Goal: Task Accomplishment & Management: Use online tool/utility

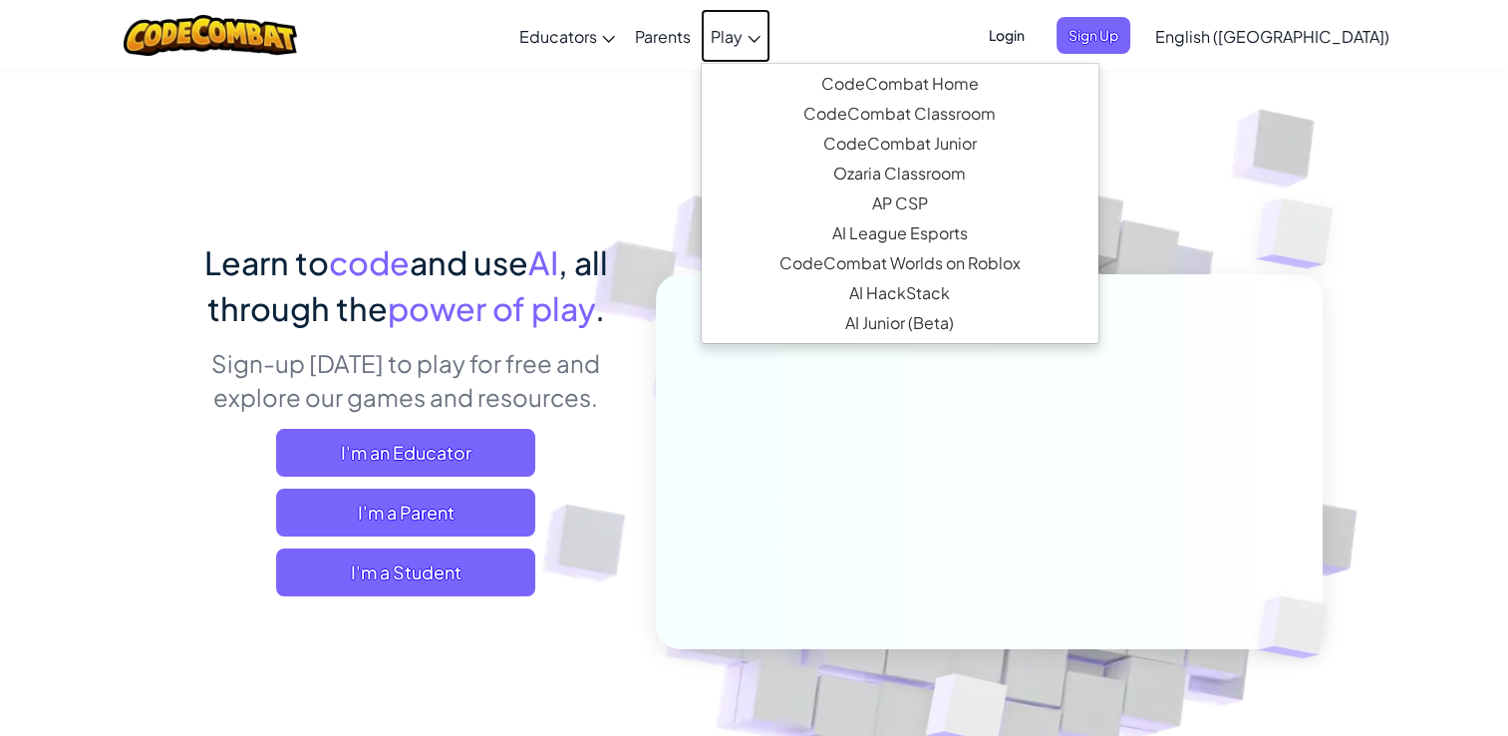
click at [743, 42] on span "Play" at bounding box center [727, 36] width 32 height 21
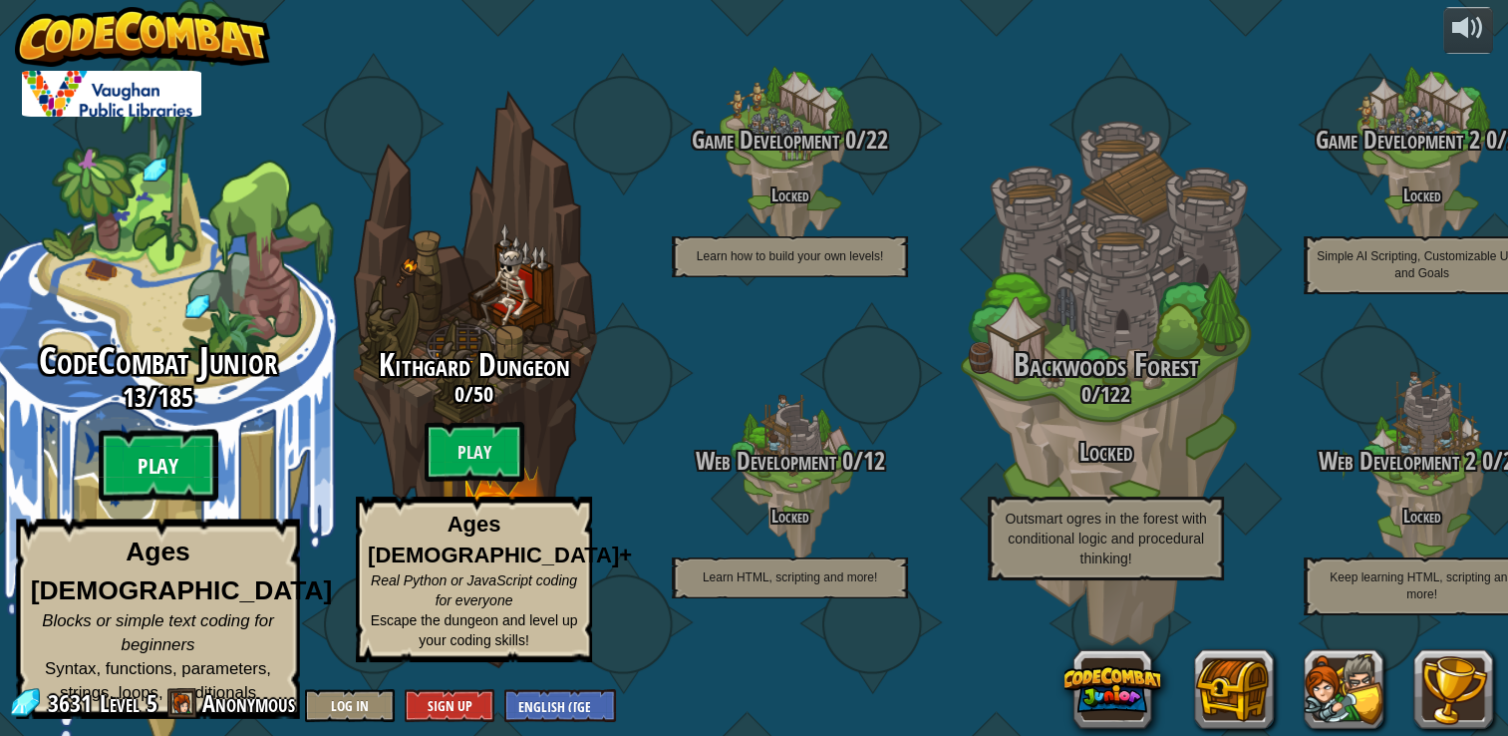
click at [160, 473] on btn "Play" at bounding box center [159, 466] width 120 height 72
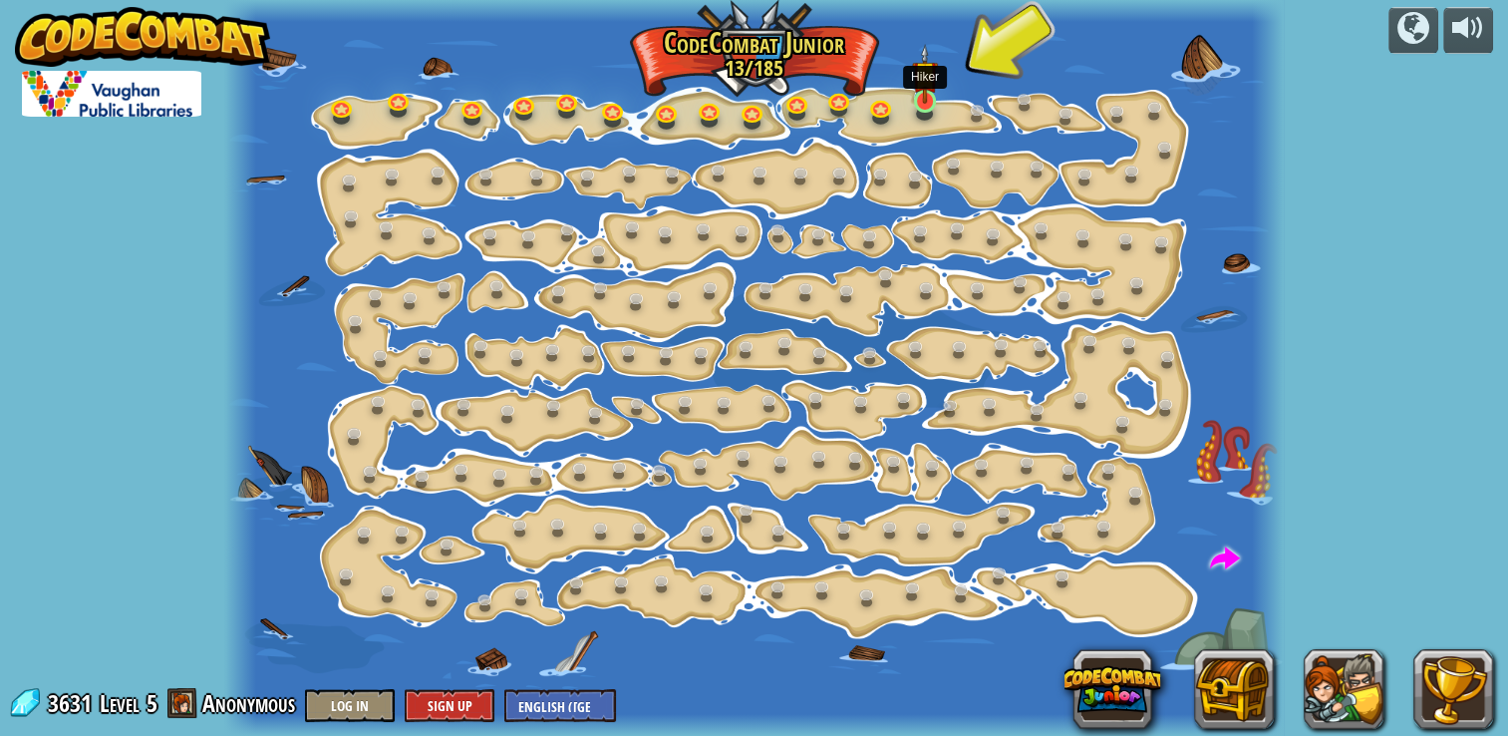
click at [925, 95] on img at bounding box center [925, 74] width 26 height 60
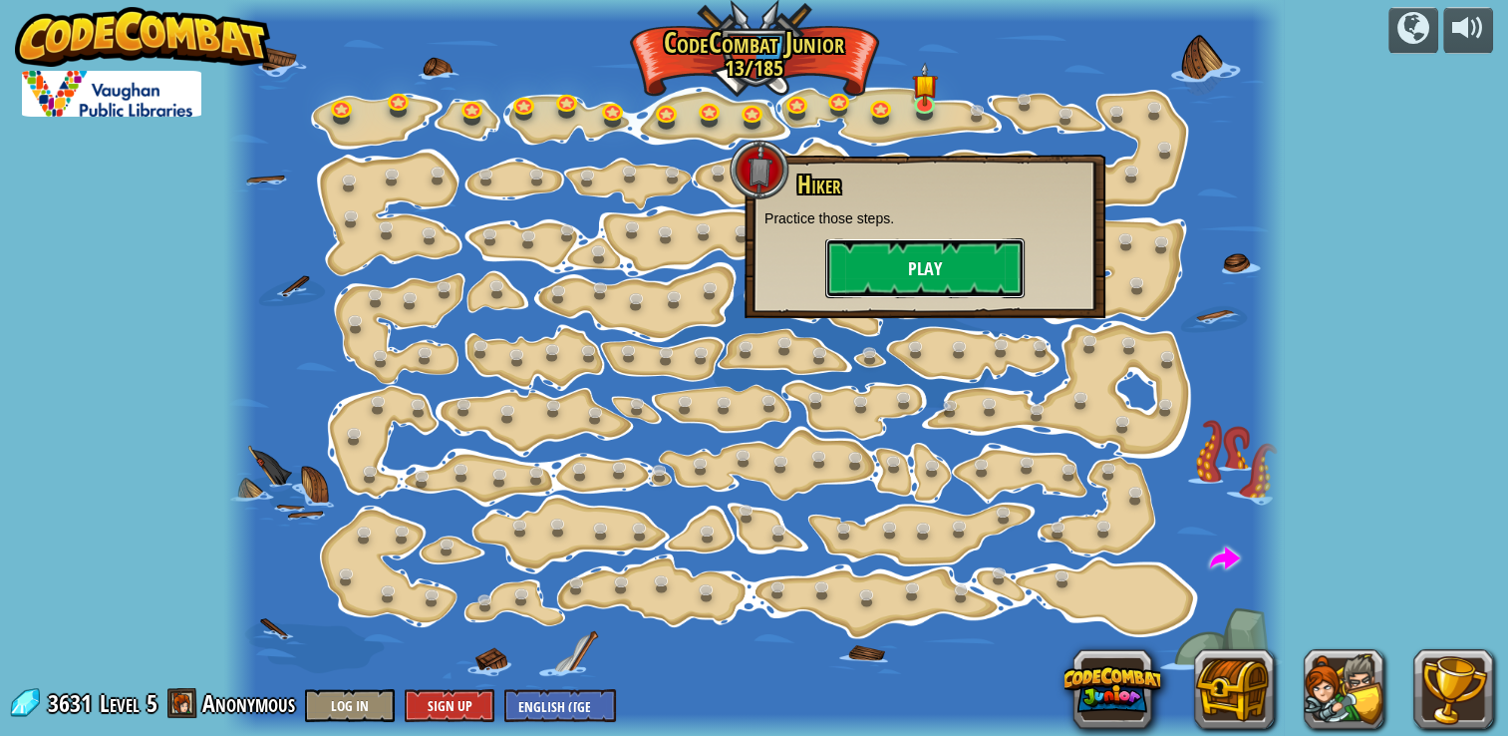
click at [909, 275] on button "Play" at bounding box center [924, 268] width 199 height 60
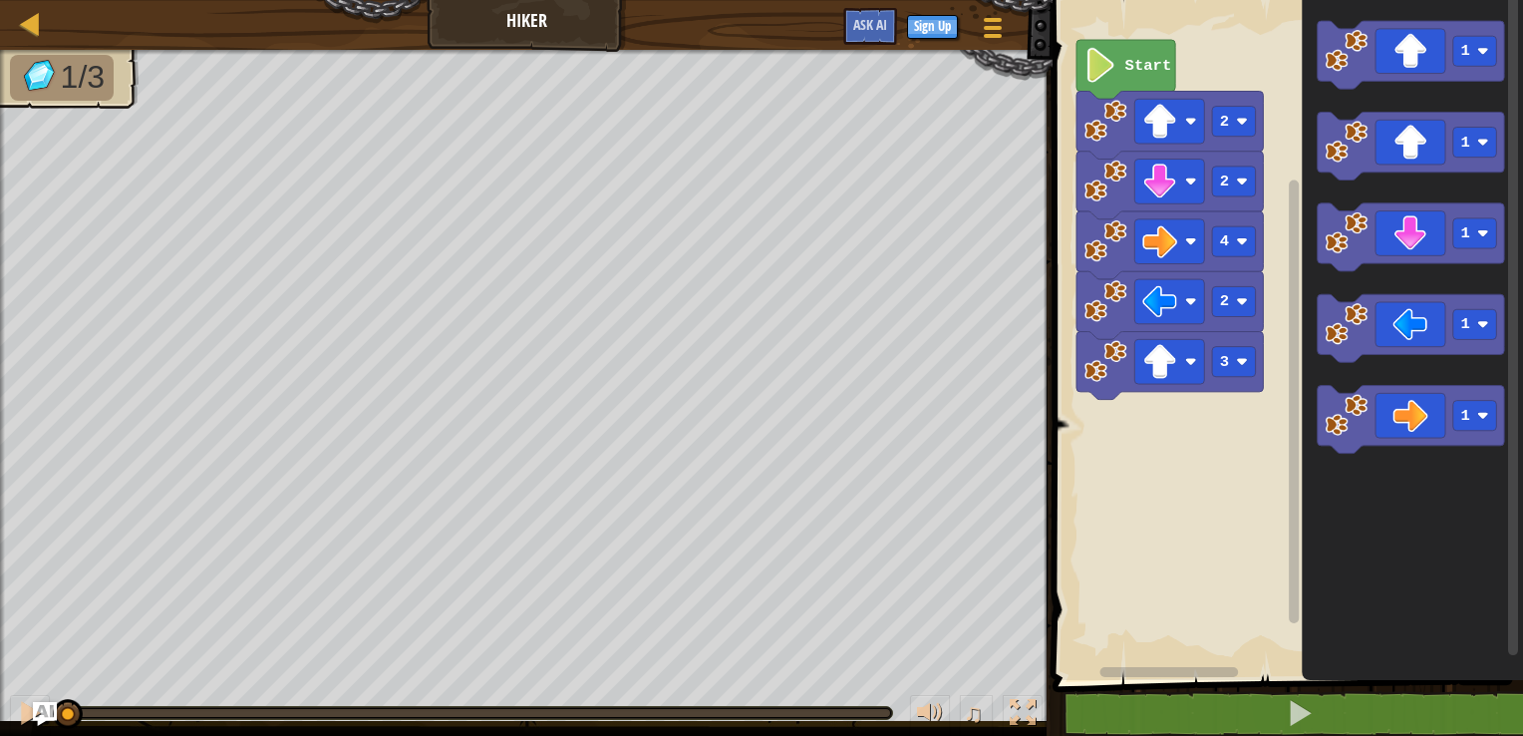
click at [1165, 655] on rect "Blockly Workspace" at bounding box center [1285, 335] width 477 height 690
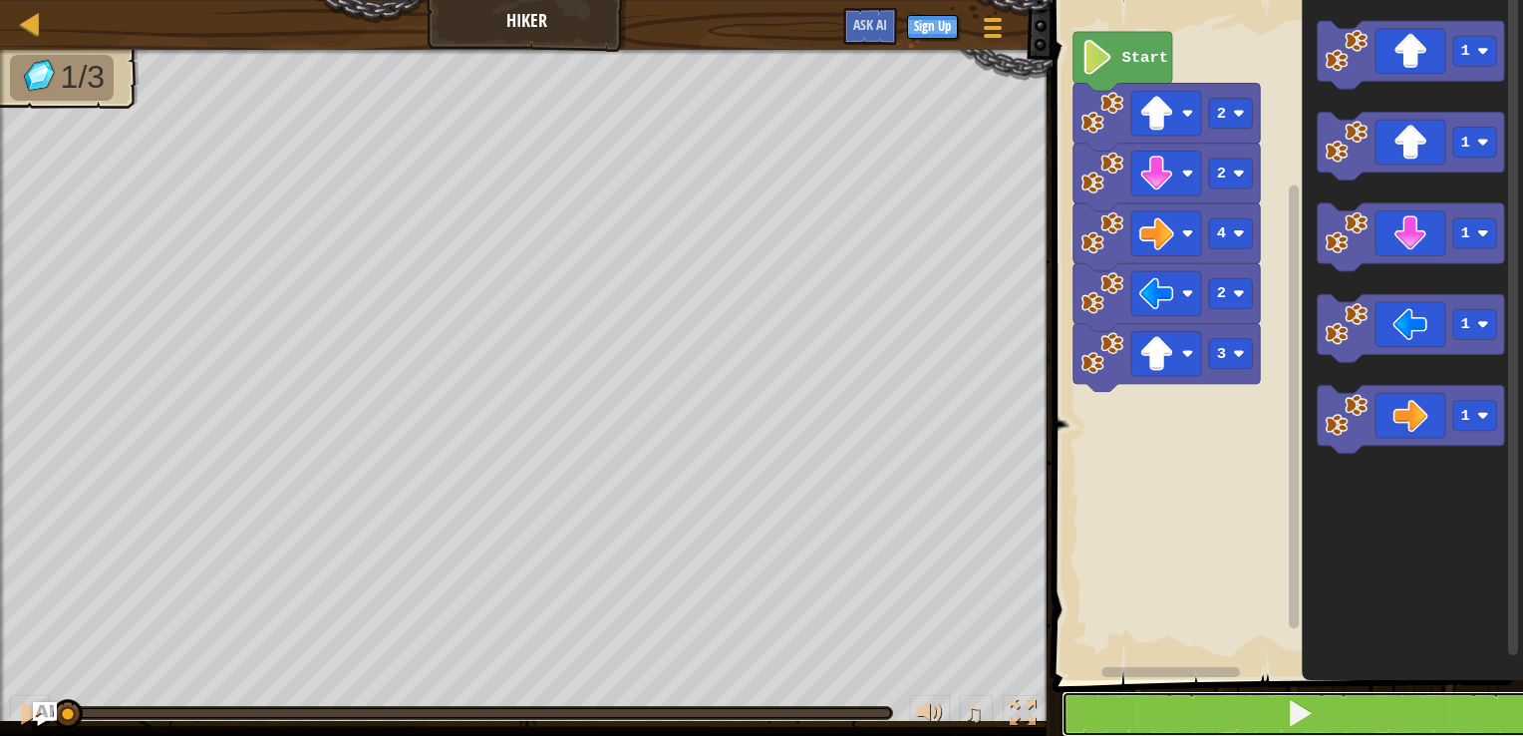
click at [1184, 692] on button at bounding box center [1300, 714] width 477 height 46
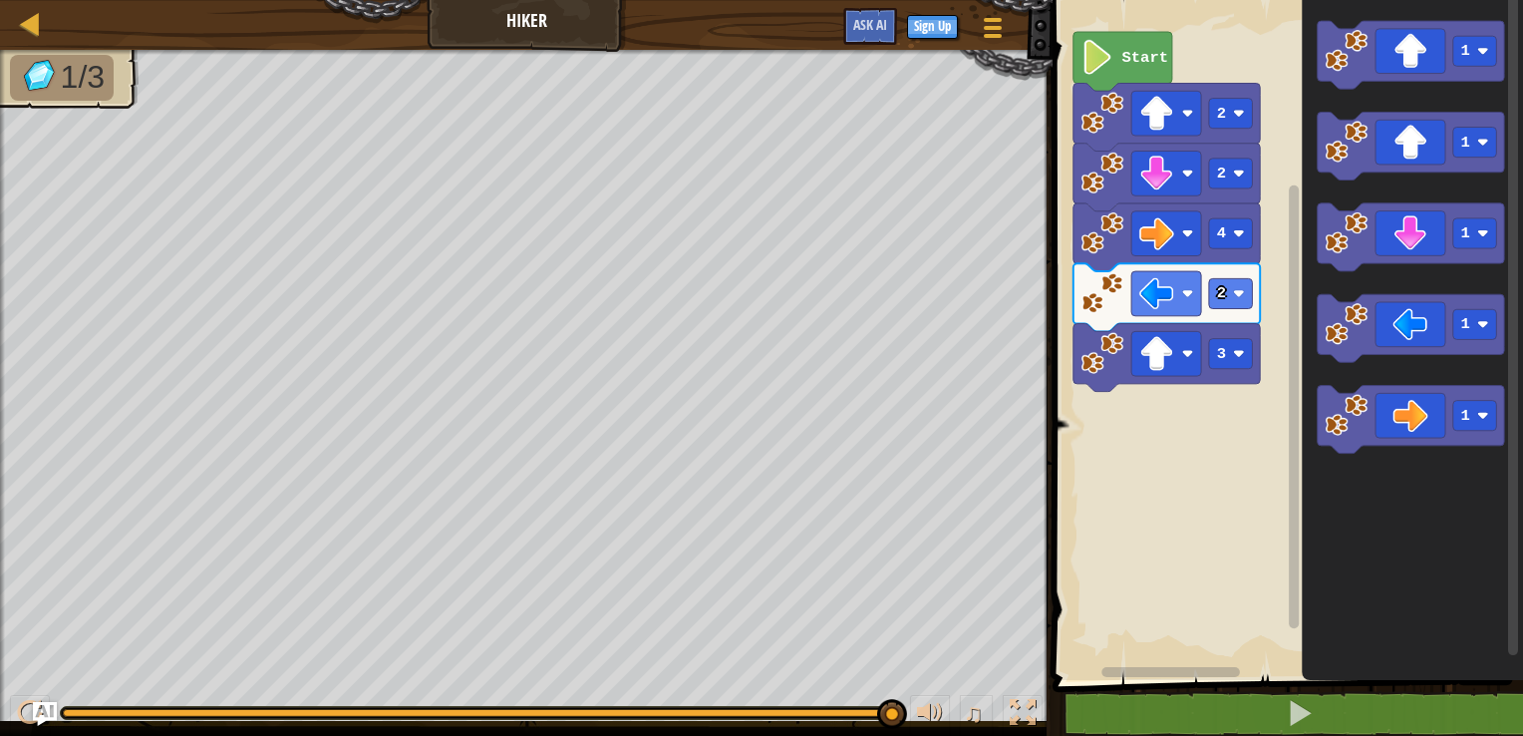
click at [1188, 516] on rect "Blockly Workspace" at bounding box center [1285, 335] width 477 height 690
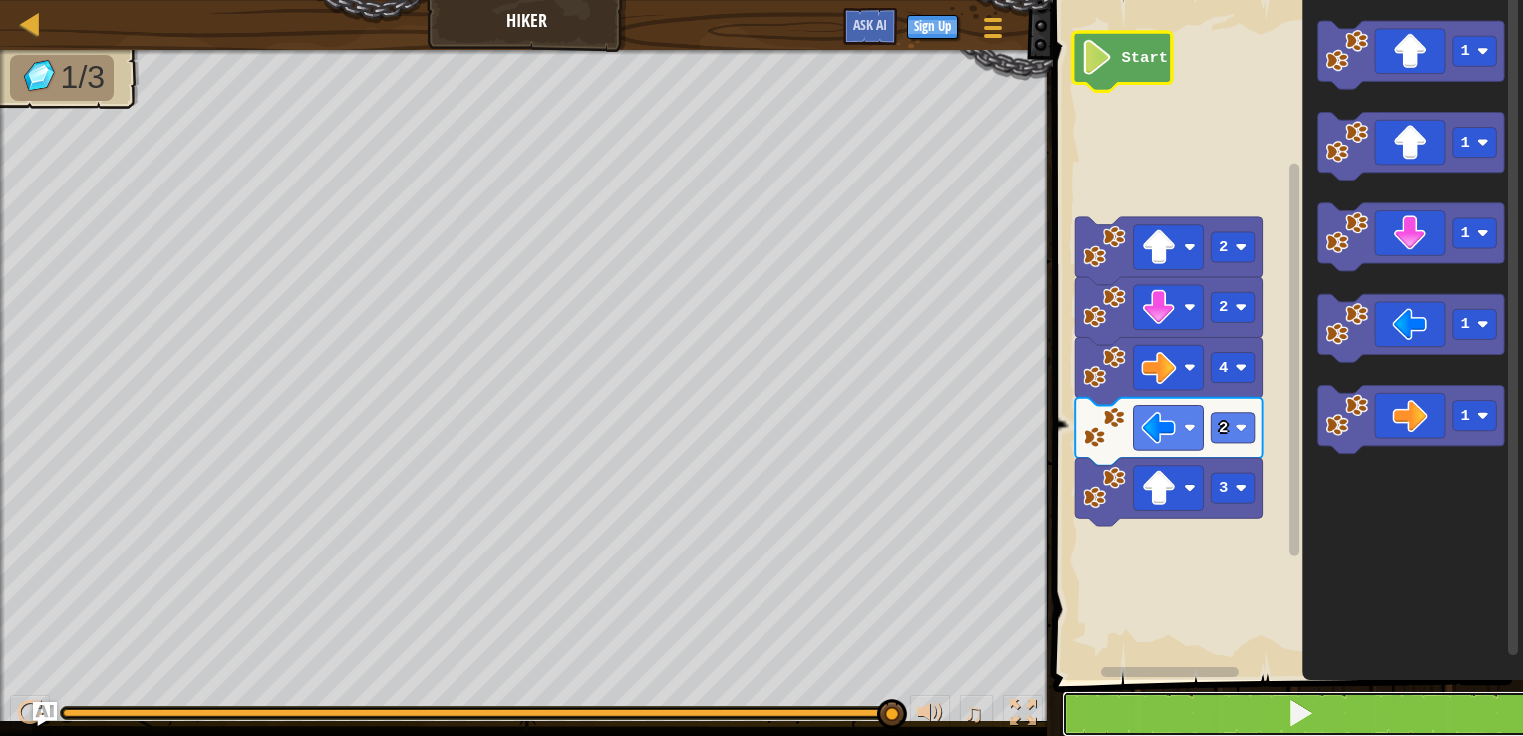
click at [1145, 704] on button at bounding box center [1300, 714] width 477 height 46
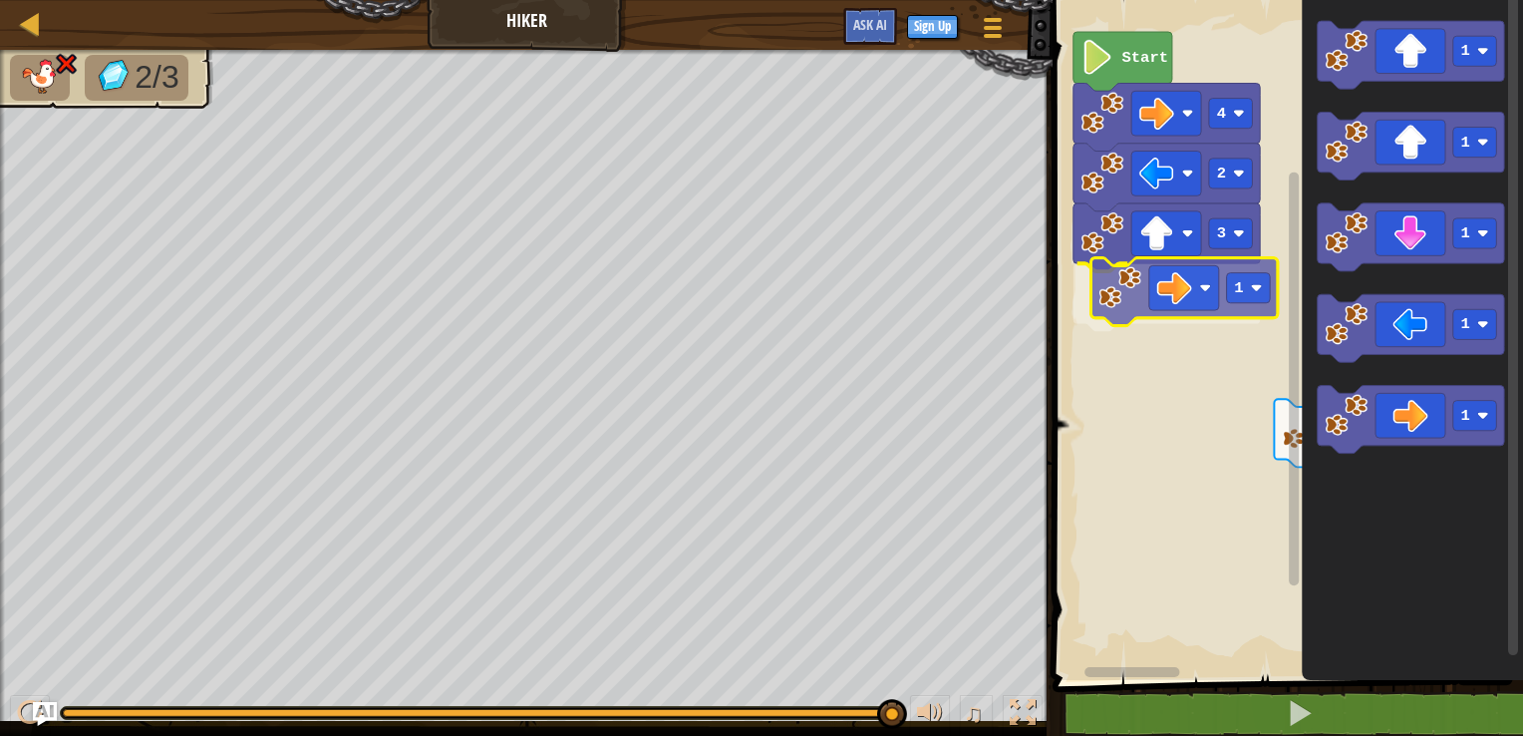
click at [1123, 289] on div "Start 3 1 2 4 2 1 1 1 1 1 1" at bounding box center [1285, 335] width 477 height 690
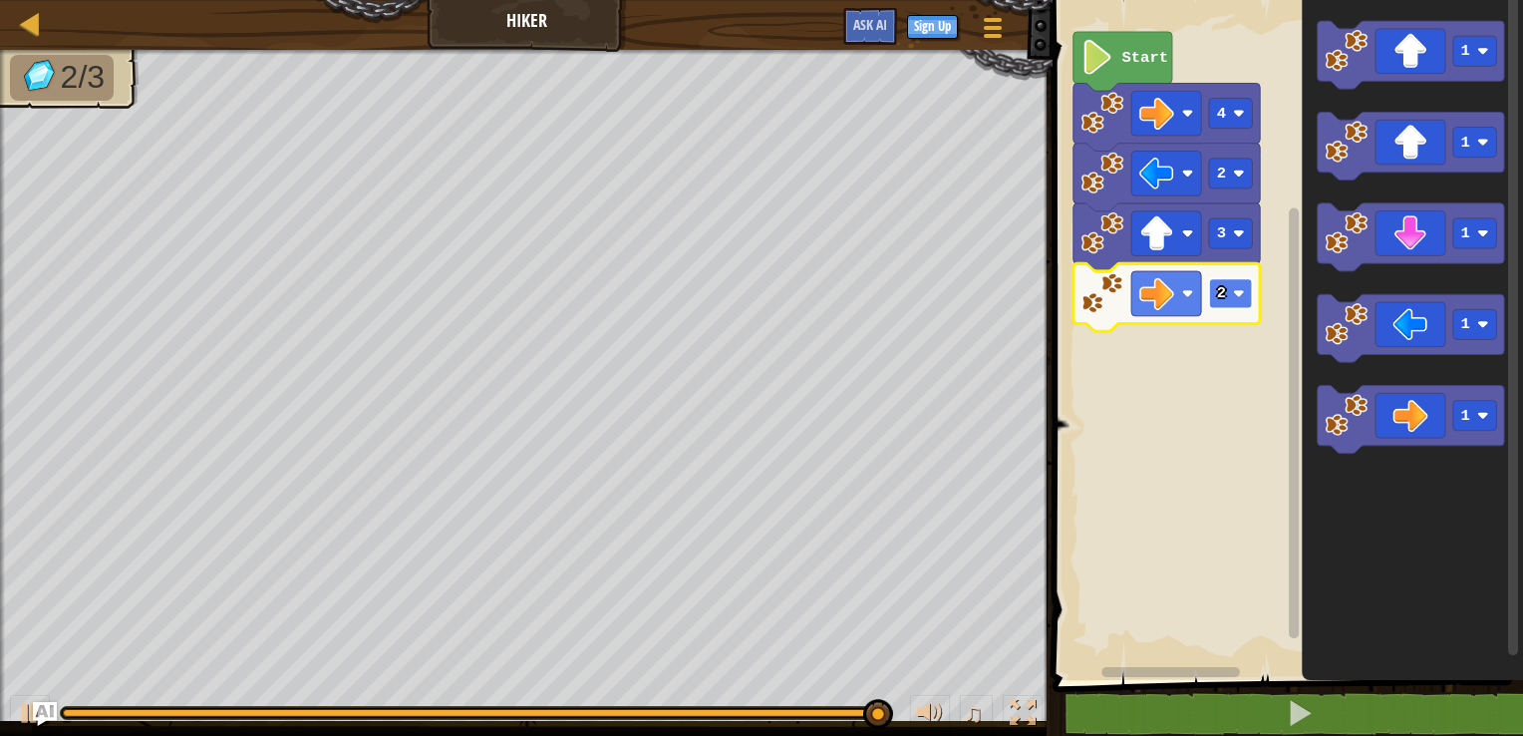
click at [1228, 297] on rect "Blockly Workspace" at bounding box center [1231, 293] width 44 height 30
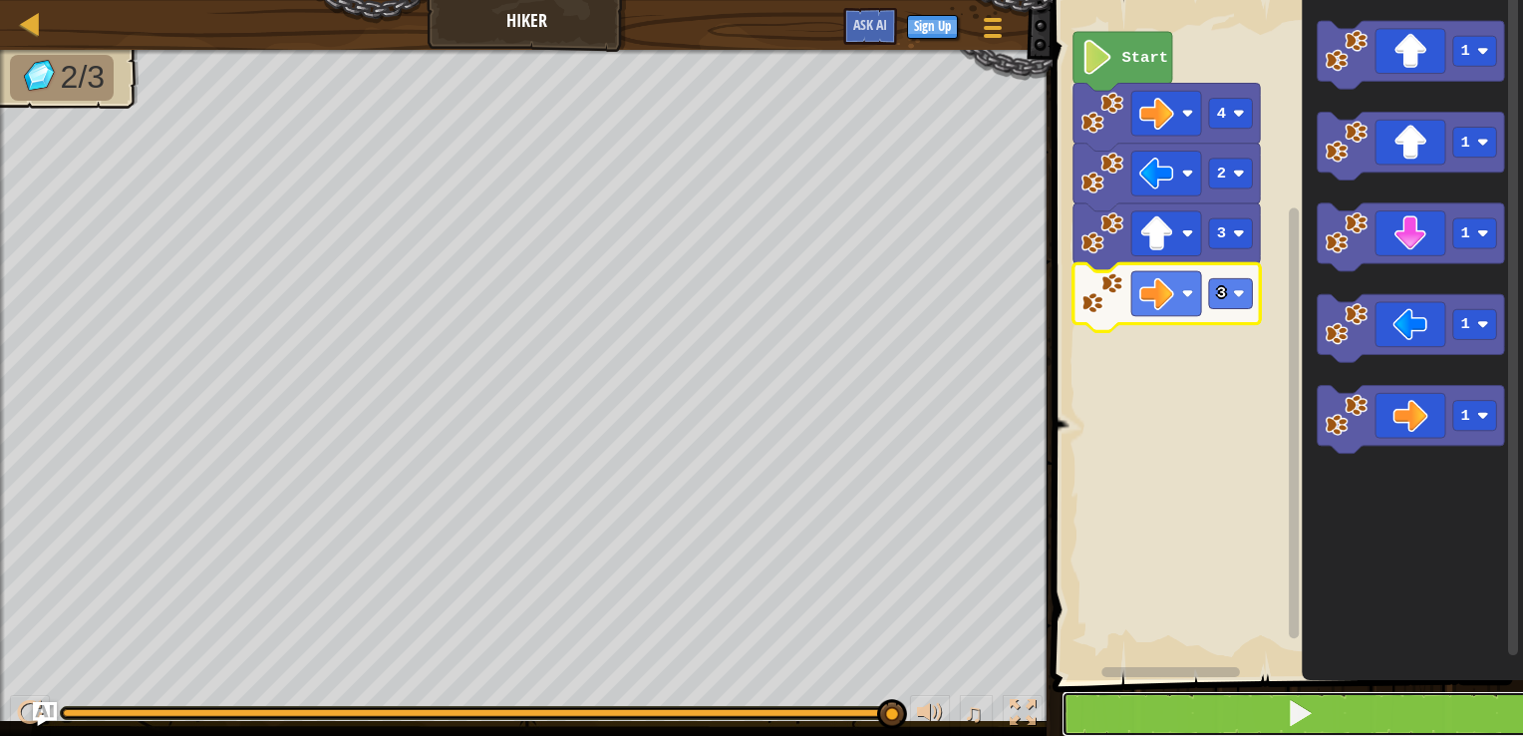
click at [1234, 700] on button at bounding box center [1300, 714] width 477 height 46
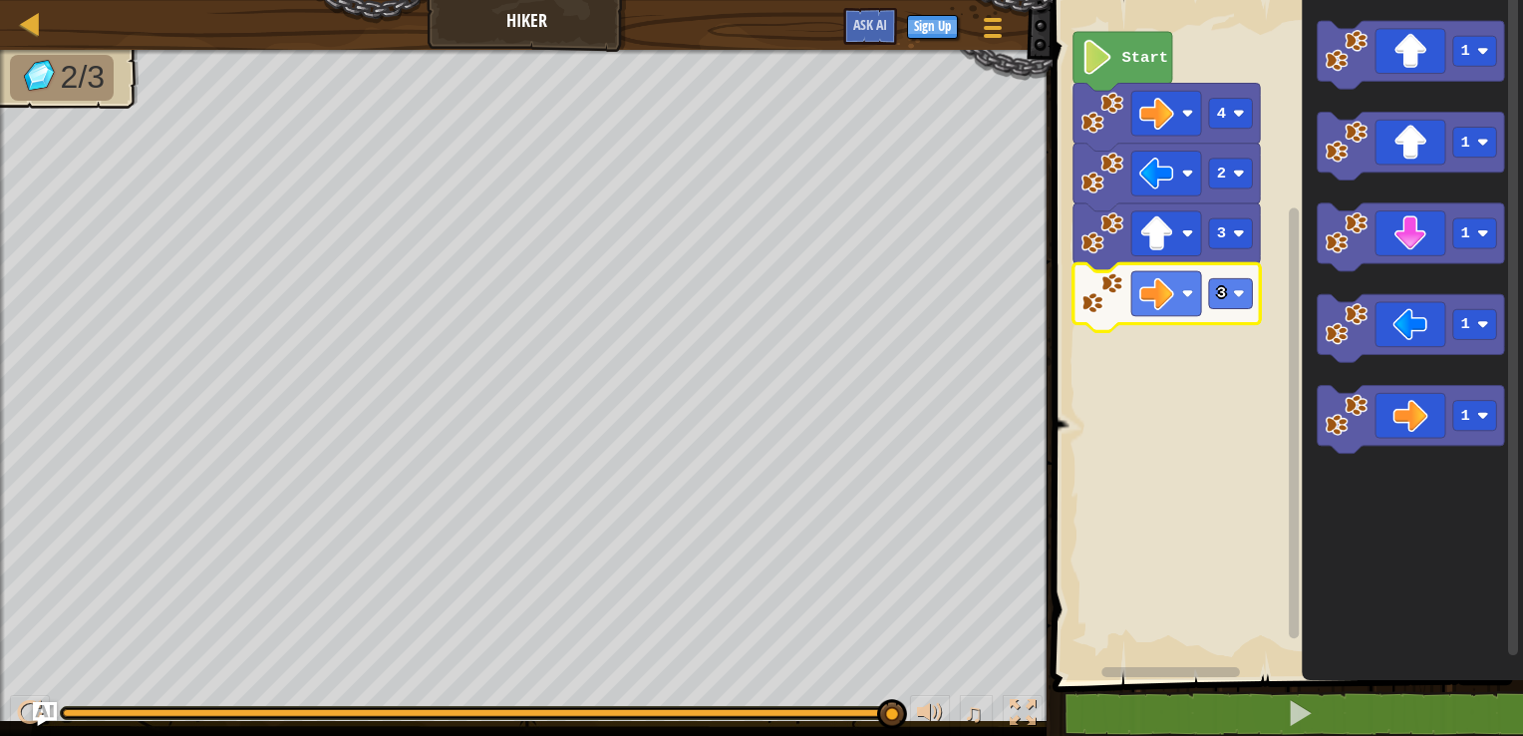
click at [1163, 466] on rect "Blockly Workspace" at bounding box center [1285, 335] width 477 height 690
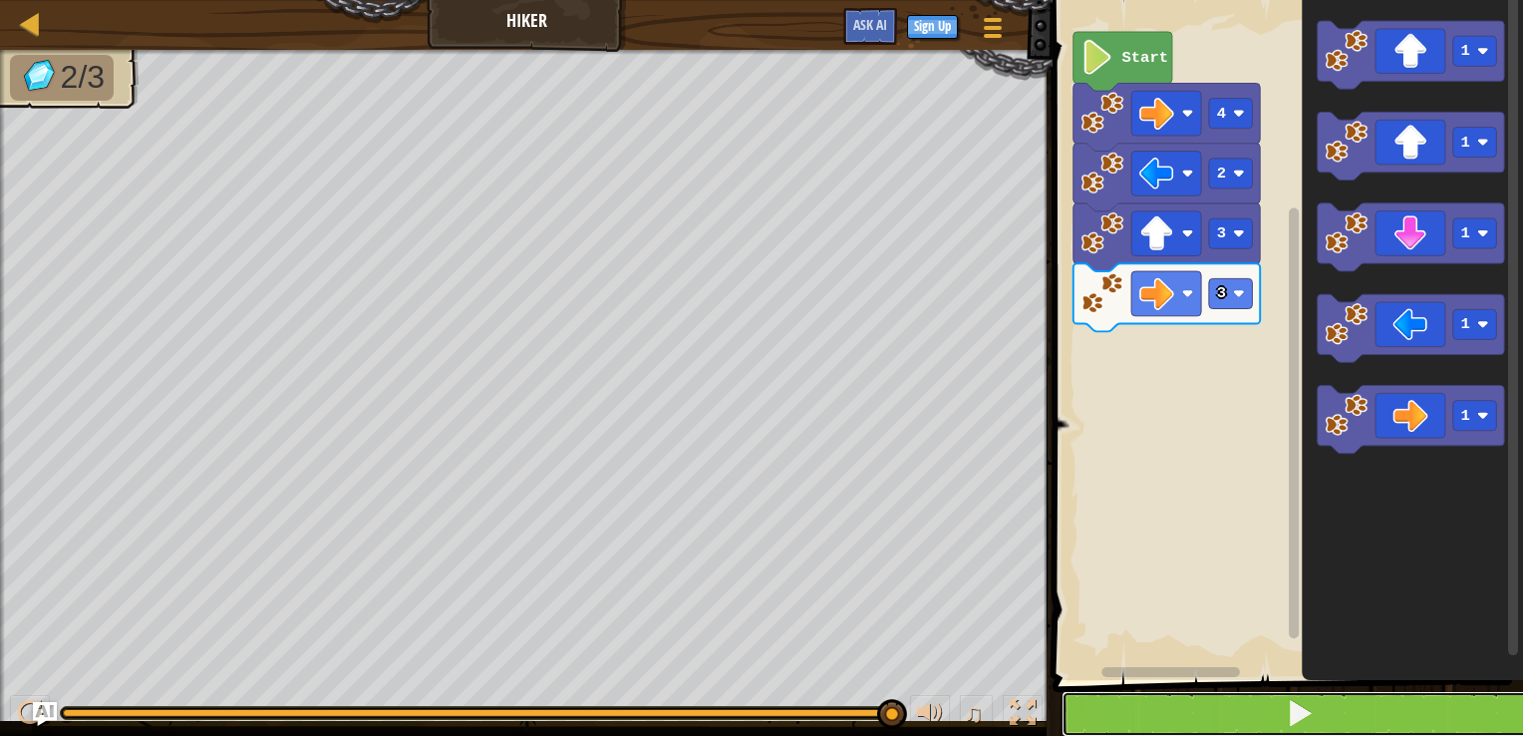
click at [1088, 730] on button at bounding box center [1300, 714] width 477 height 46
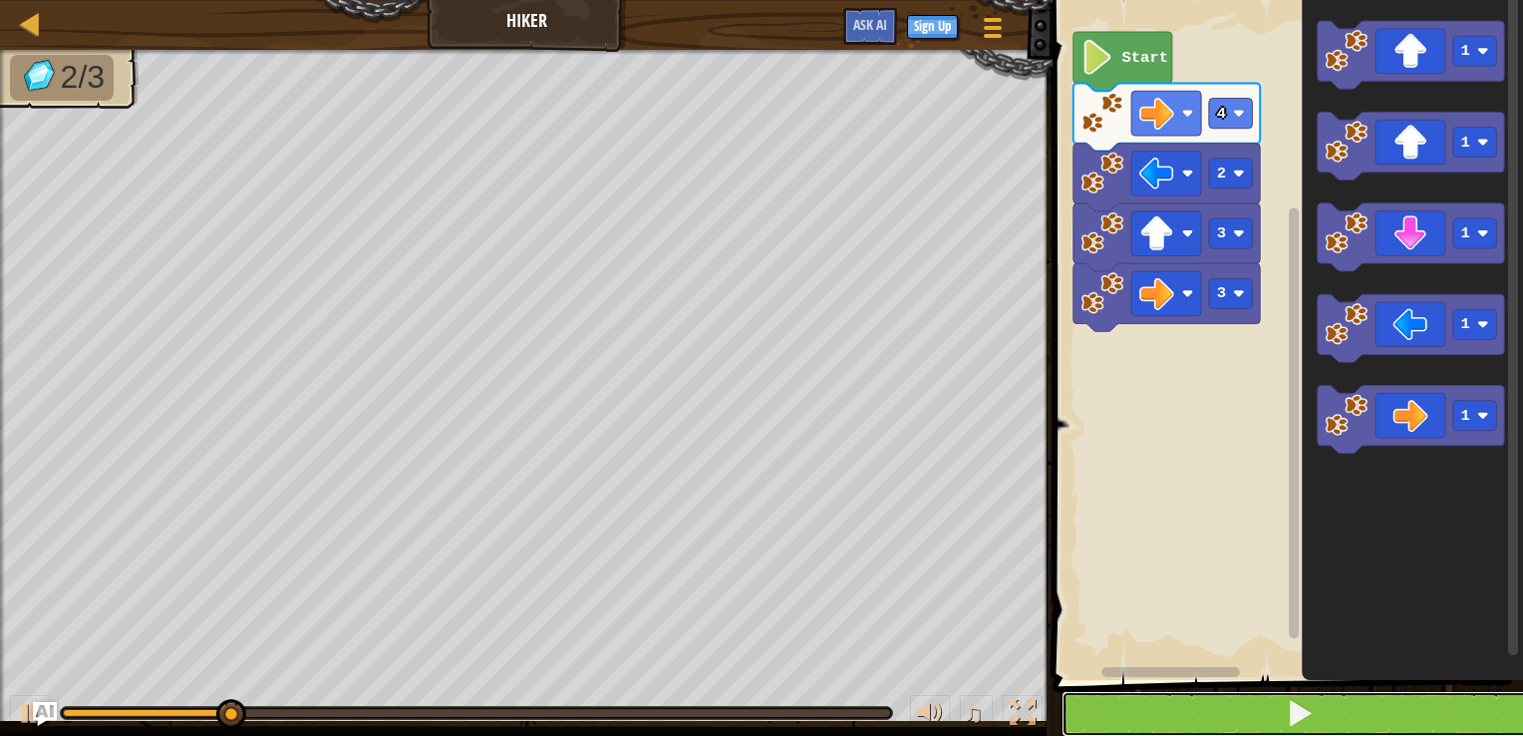
click at [1097, 705] on button at bounding box center [1300, 714] width 477 height 46
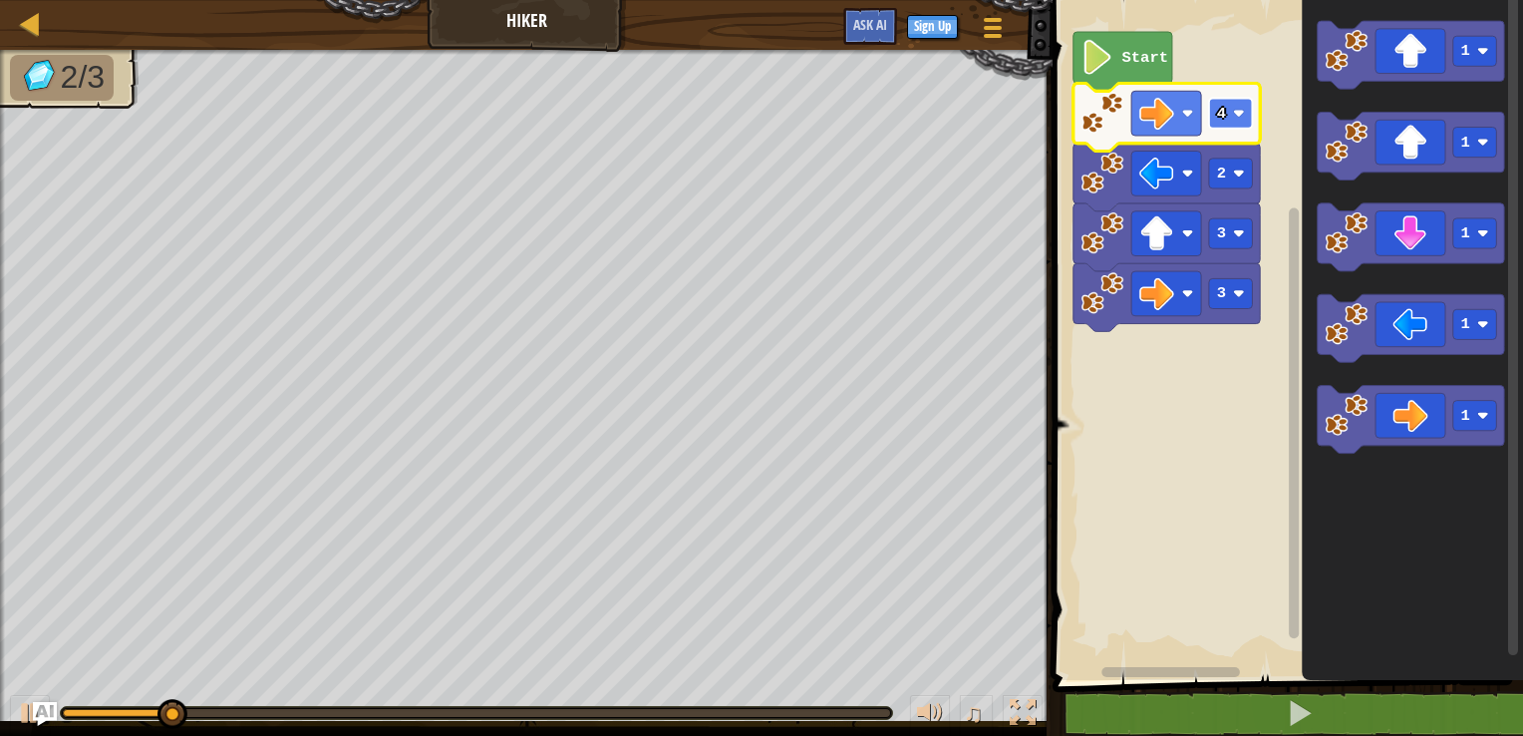
click at [1223, 116] on text "4" at bounding box center [1221, 114] width 9 height 18
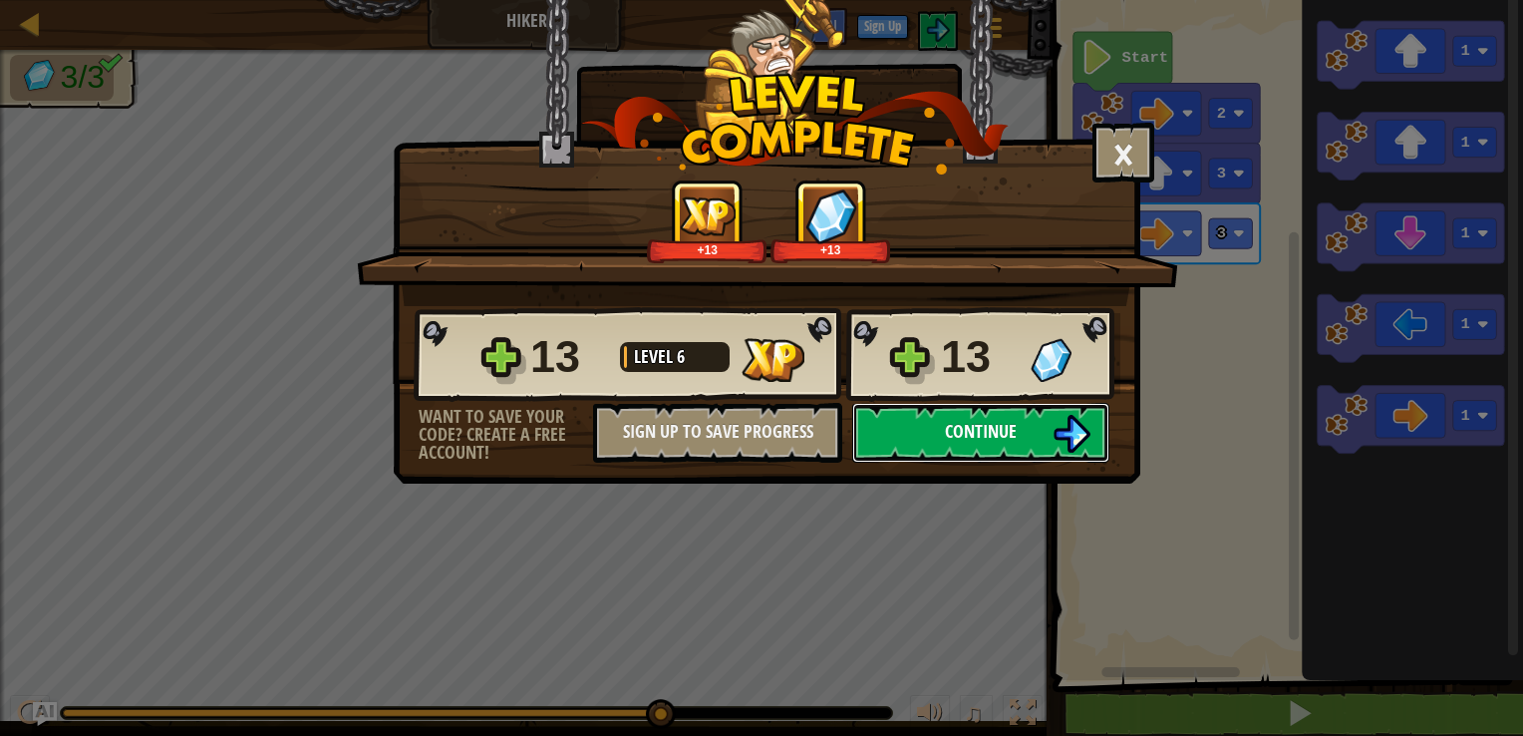
click at [1030, 425] on button "Continue" at bounding box center [980, 433] width 257 height 60
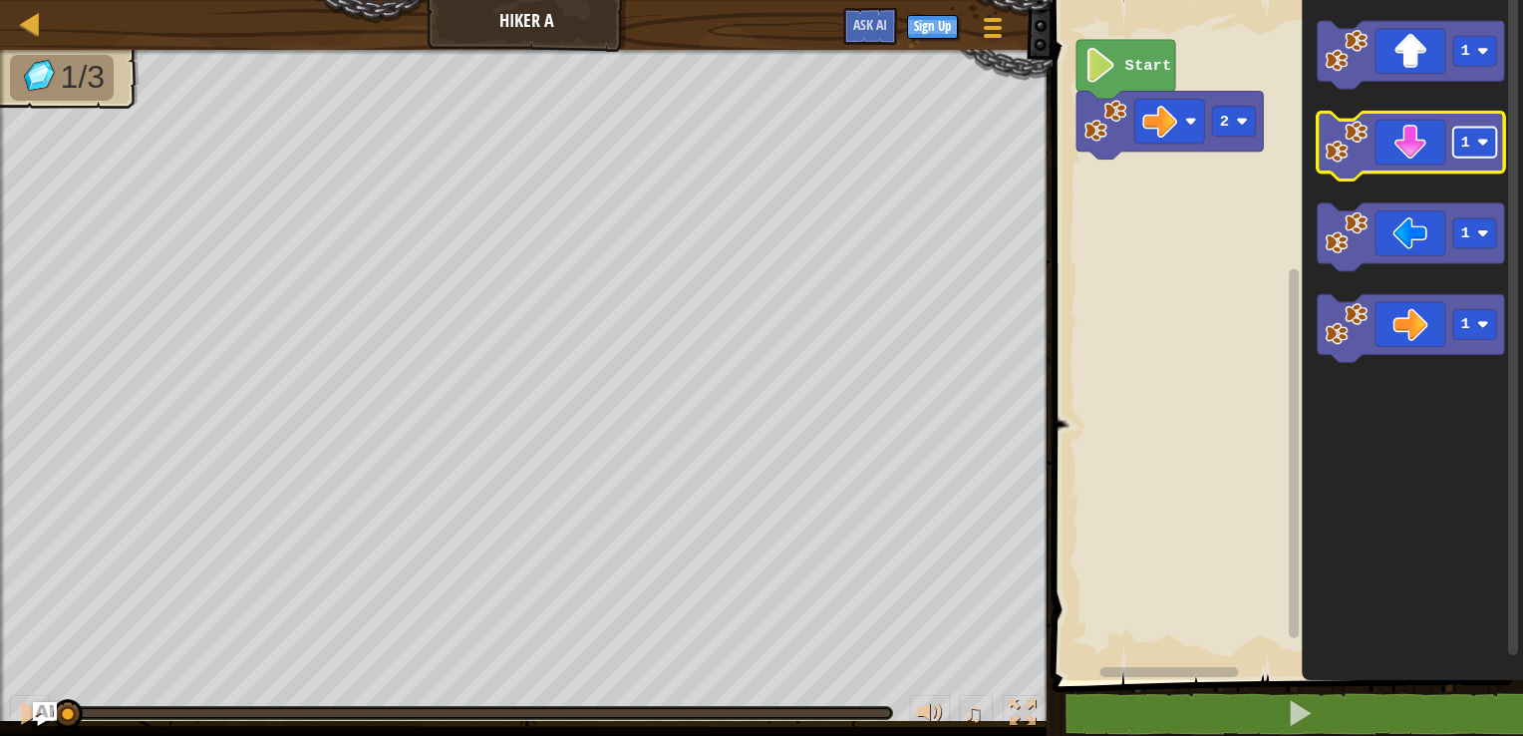
click at [1462, 146] on text "1" at bounding box center [1466, 143] width 9 height 18
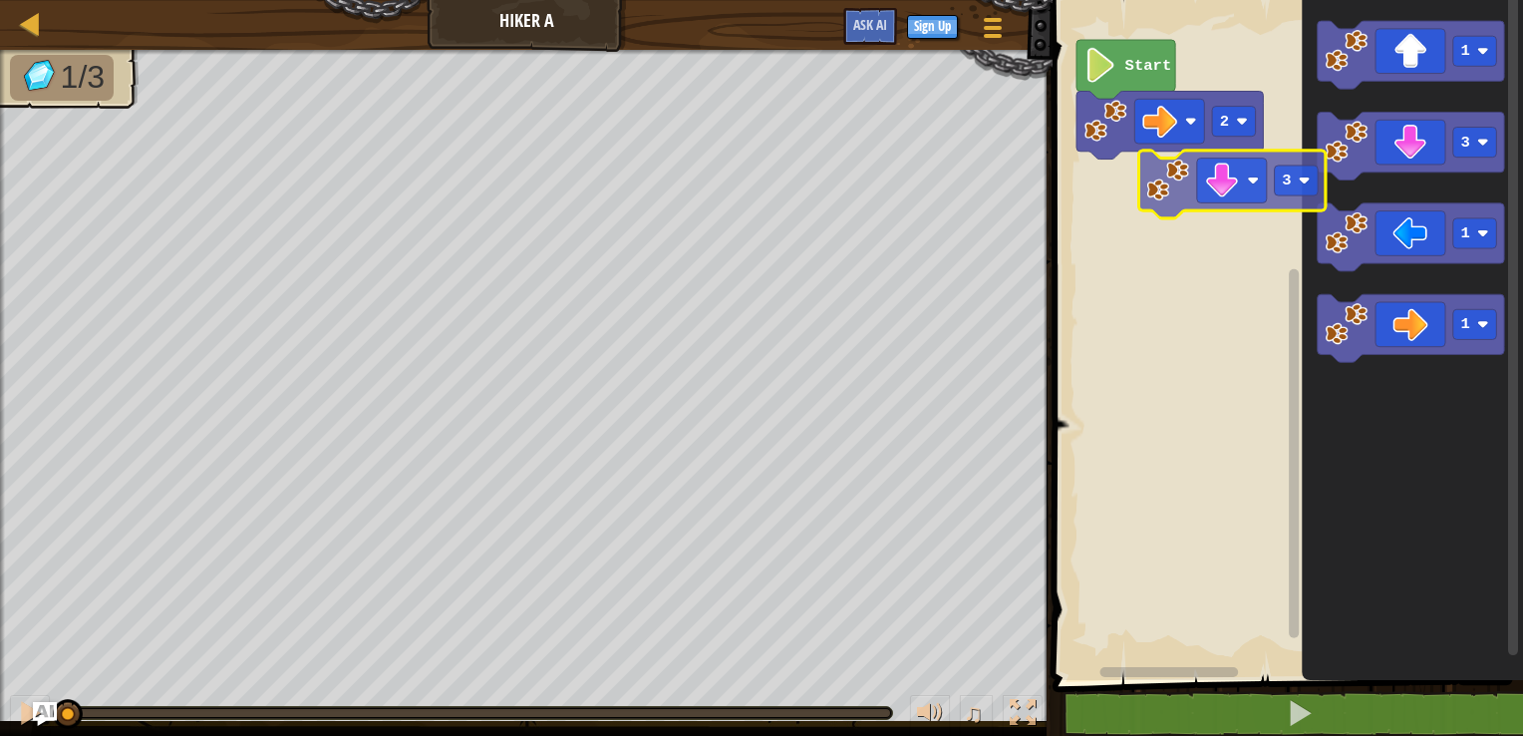
click at [1228, 188] on div "2 Start 1 3 1 1 3" at bounding box center [1285, 335] width 477 height 690
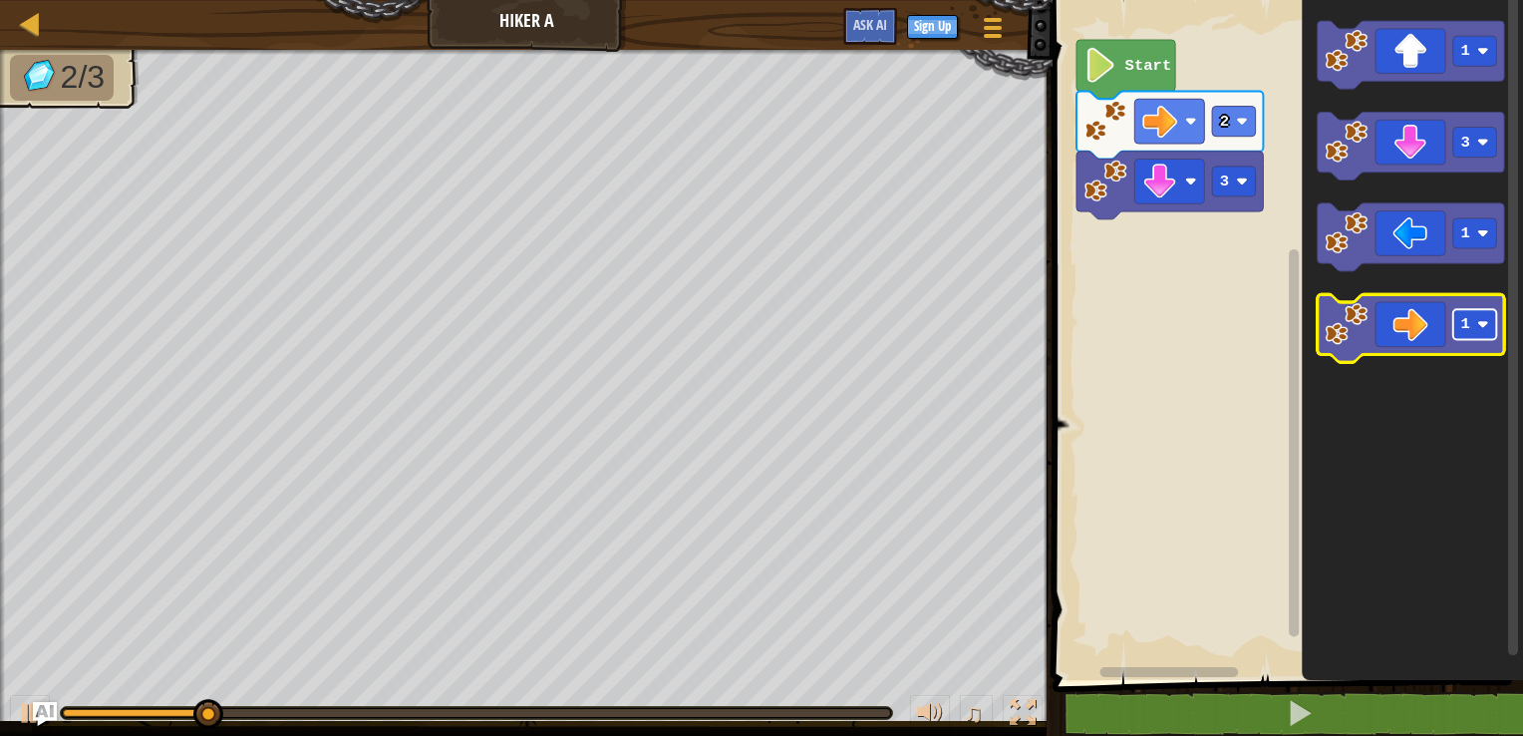
click at [1481, 332] on rect "Blockly Workspace" at bounding box center [1476, 324] width 44 height 30
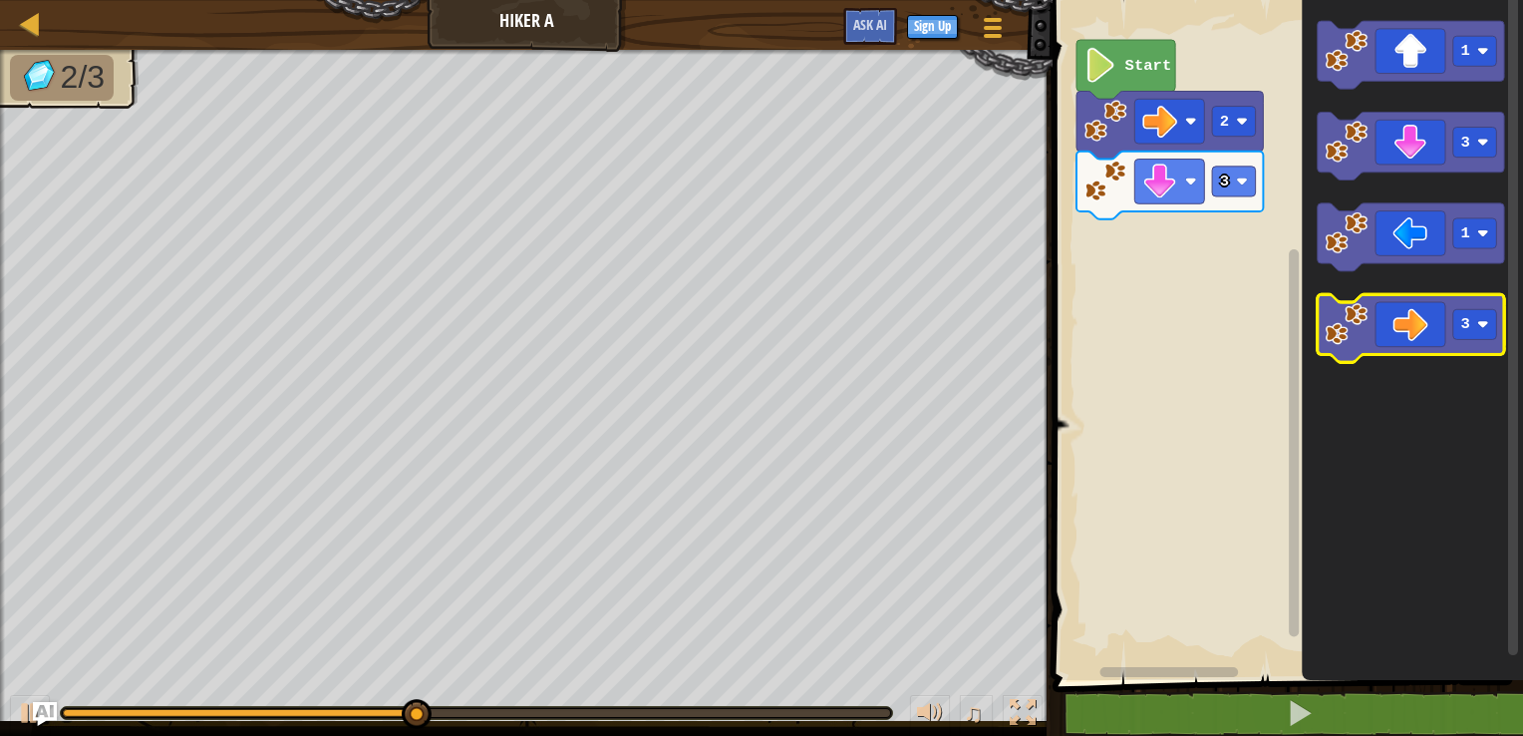
click at [1453, 348] on icon "Blockly Workspace" at bounding box center [1411, 328] width 186 height 68
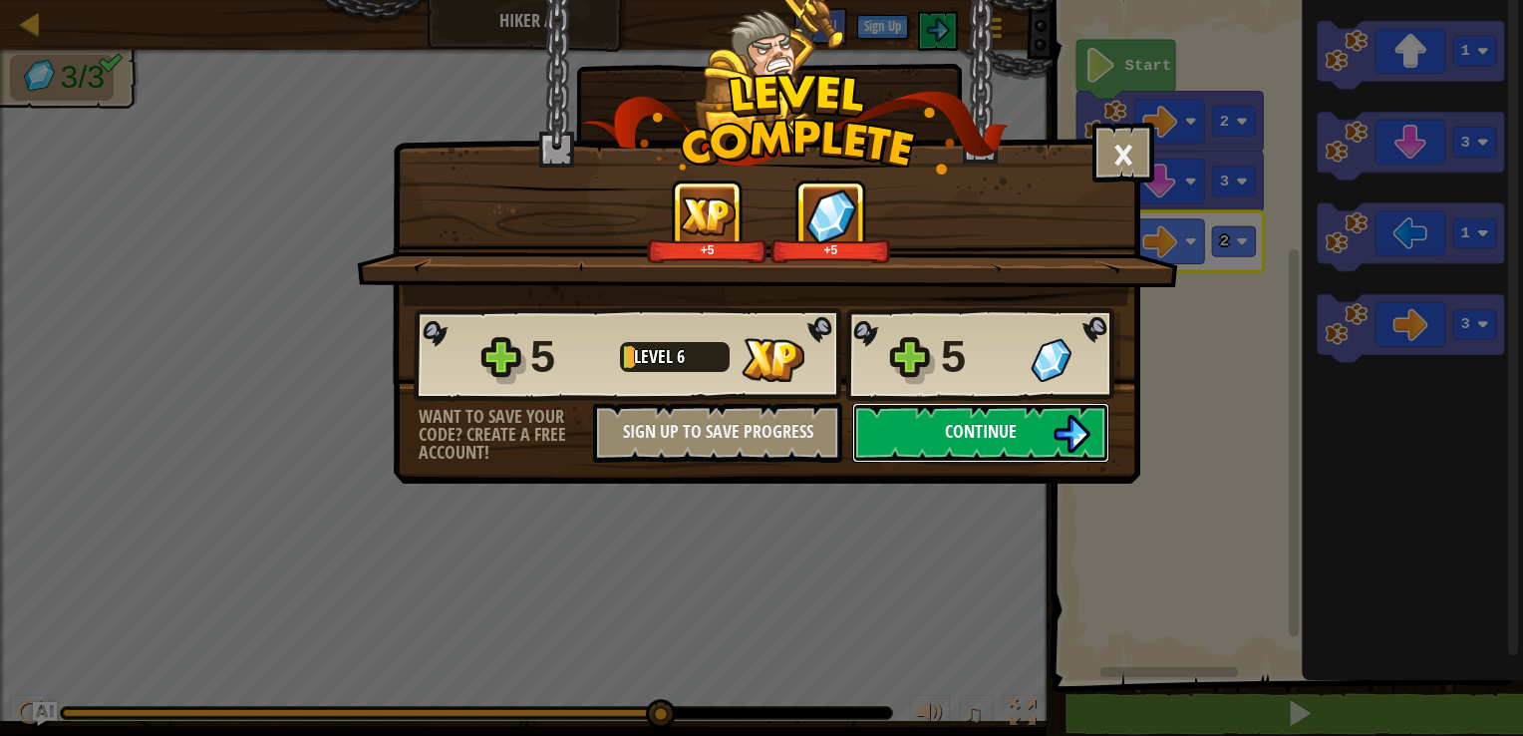
click at [1051, 415] on button "Continue" at bounding box center [980, 433] width 257 height 60
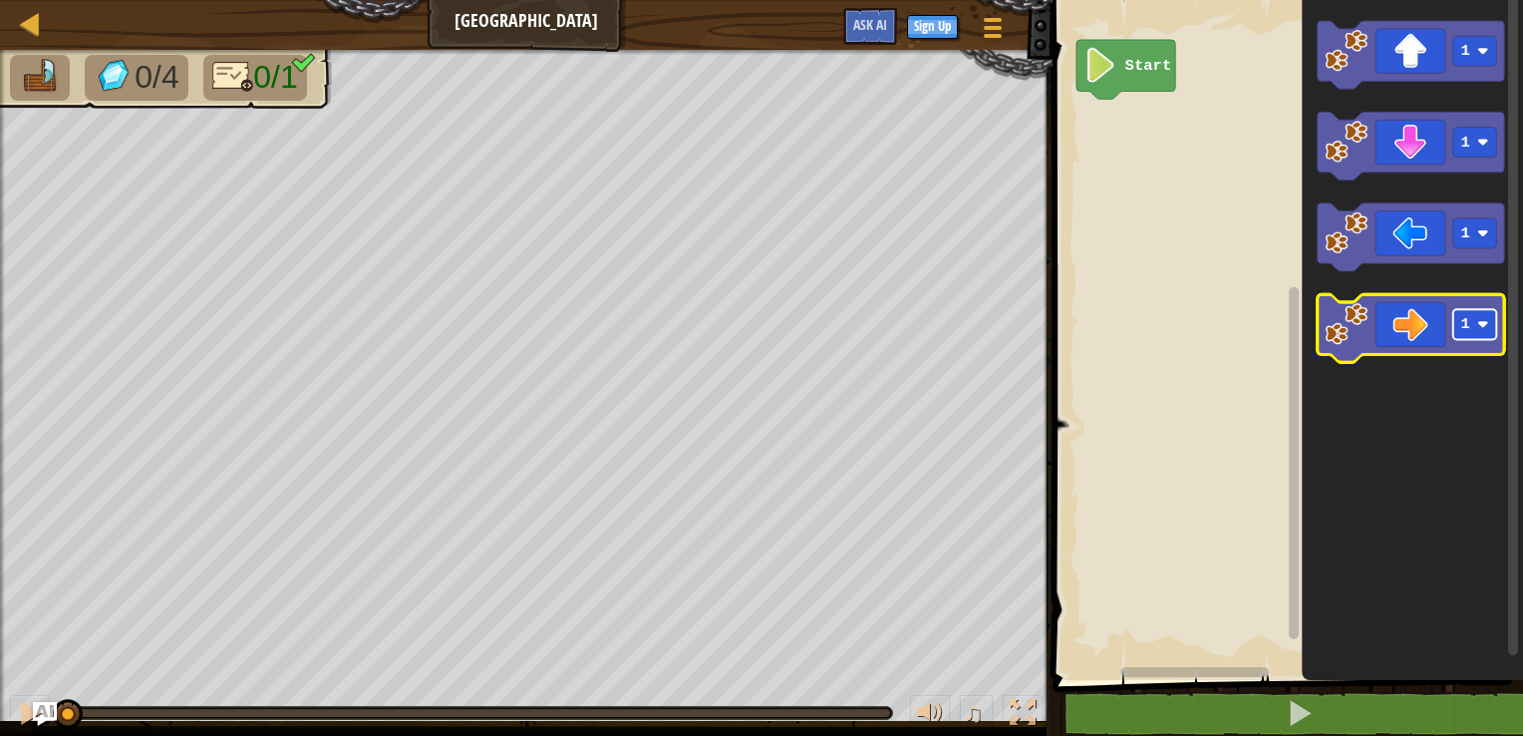
click at [1466, 323] on text "1" at bounding box center [1466, 324] width 9 height 18
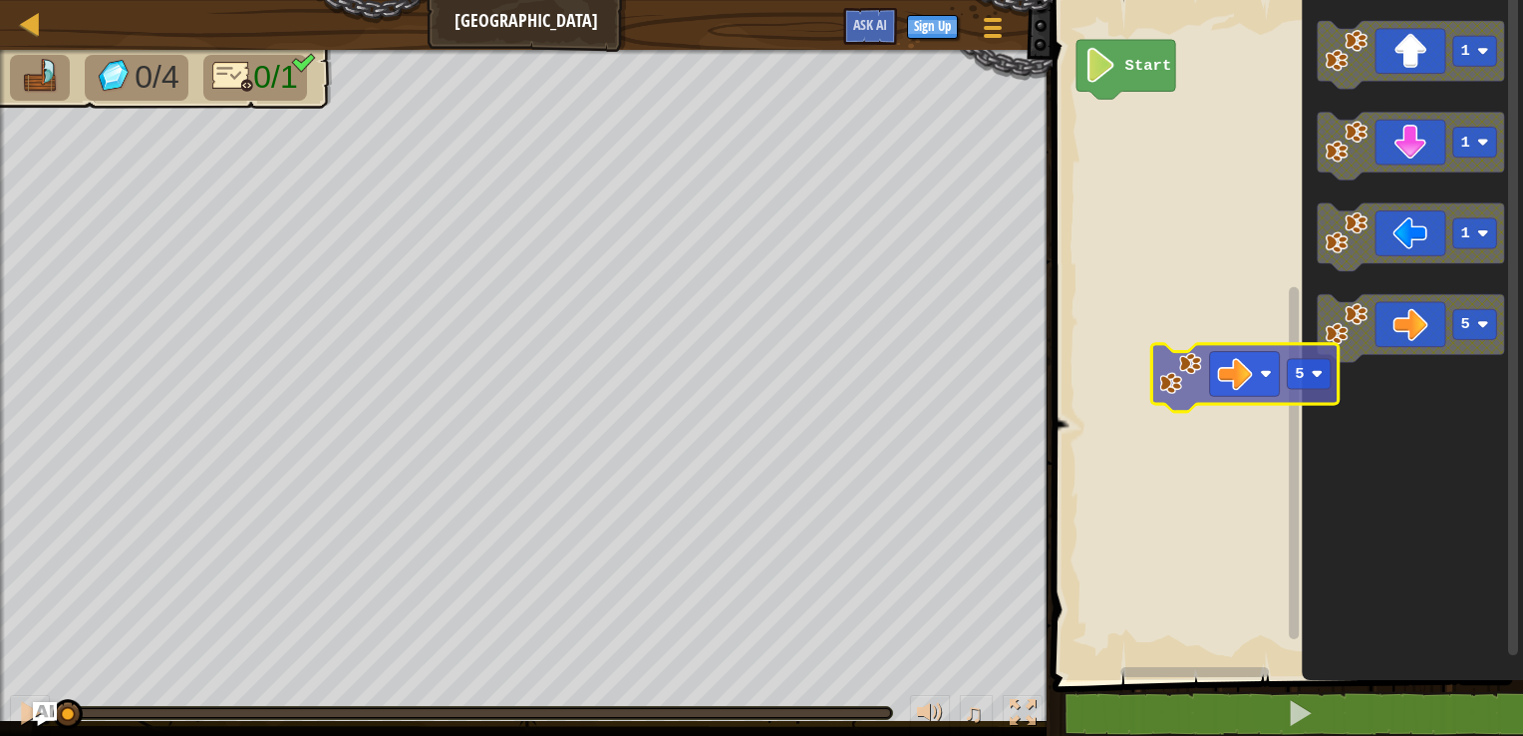
click at [1240, 380] on div "Start 1 1 1 5 5" at bounding box center [1285, 335] width 477 height 690
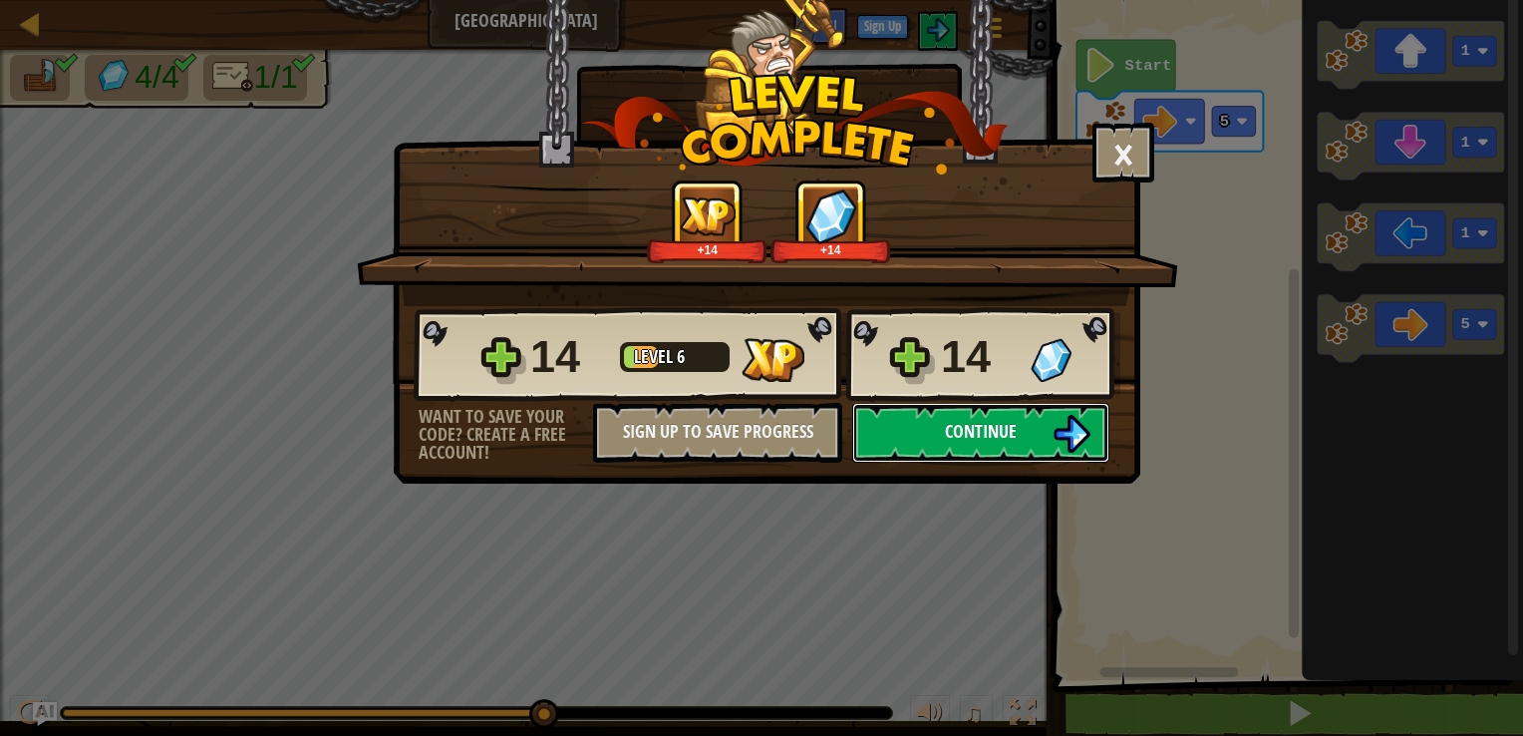
click at [1021, 431] on button "Continue" at bounding box center [980, 433] width 257 height 60
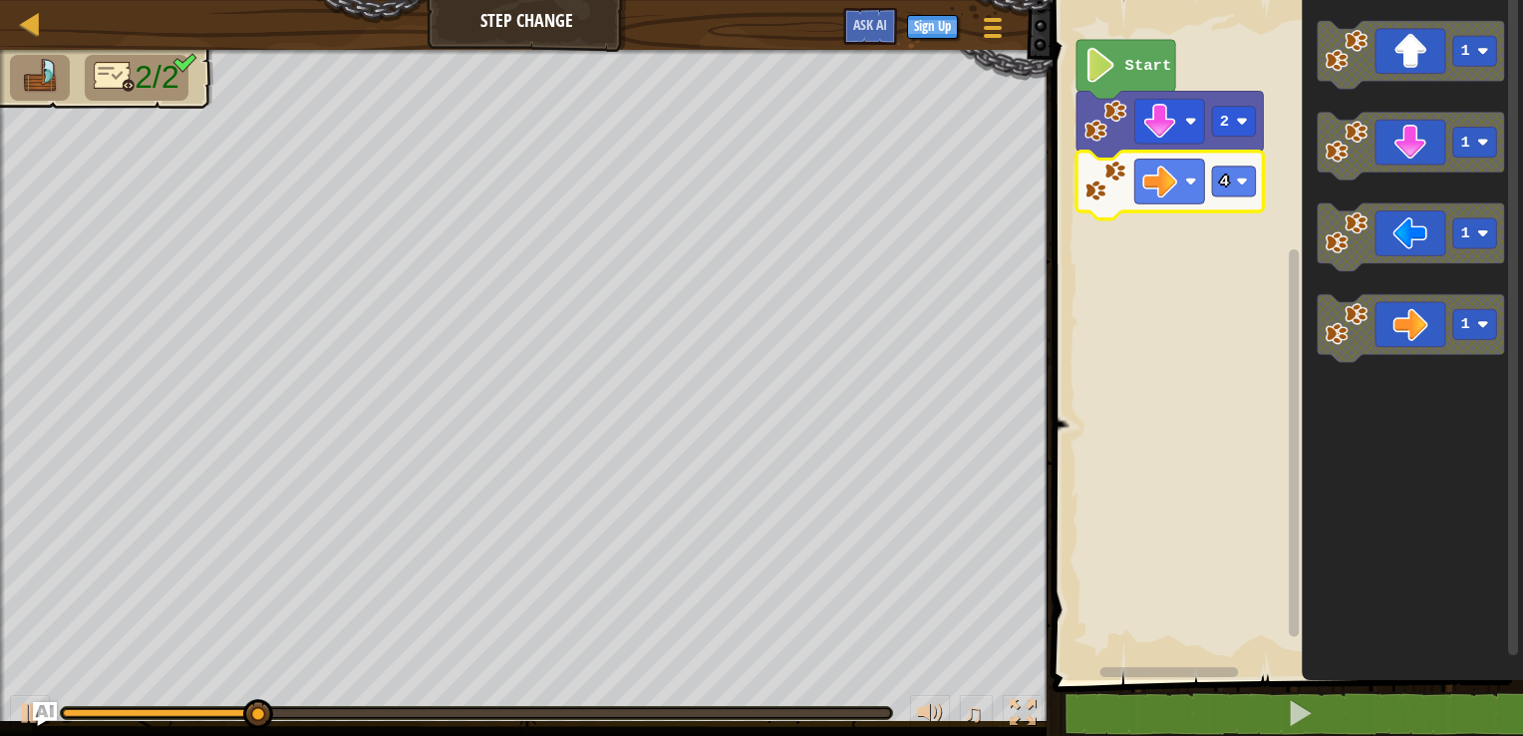
click at [1222, 162] on icon "Blockly Workspace" at bounding box center [1170, 186] width 186 height 68
click at [1242, 196] on rect "Blockly Workspace" at bounding box center [1234, 181] width 44 height 30
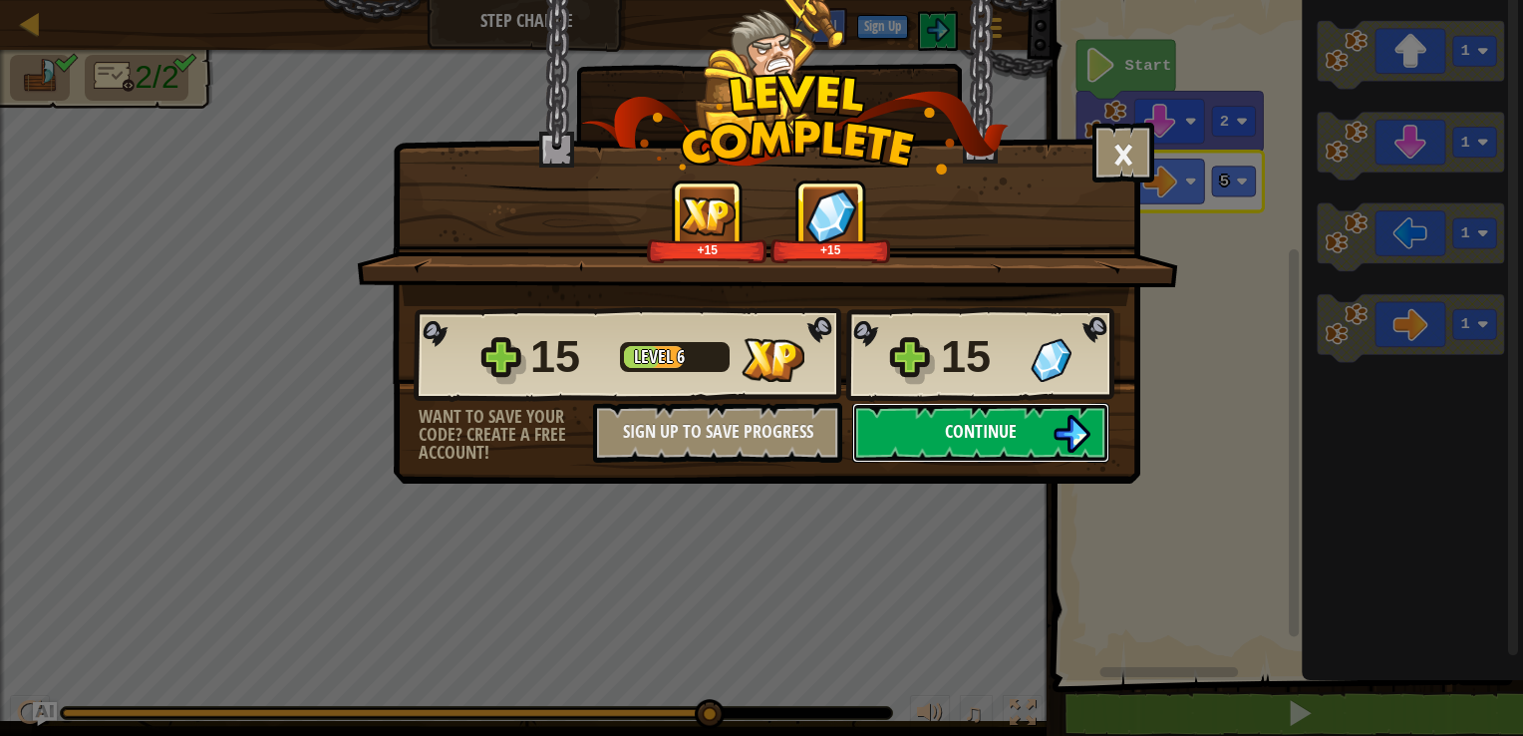
click at [1063, 408] on button "Continue" at bounding box center [980, 433] width 257 height 60
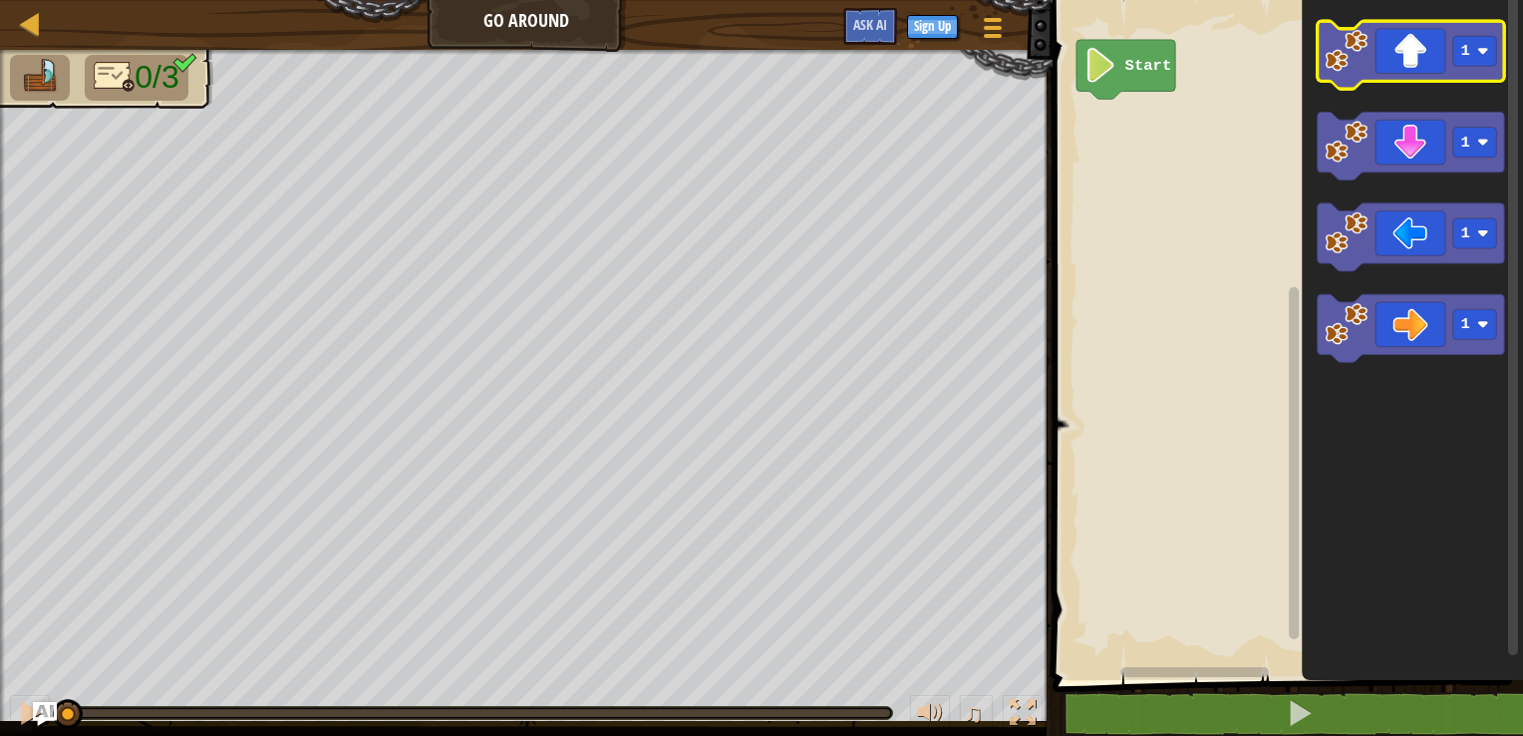
click at [1460, 70] on icon "Blockly Workspace" at bounding box center [1411, 55] width 186 height 68
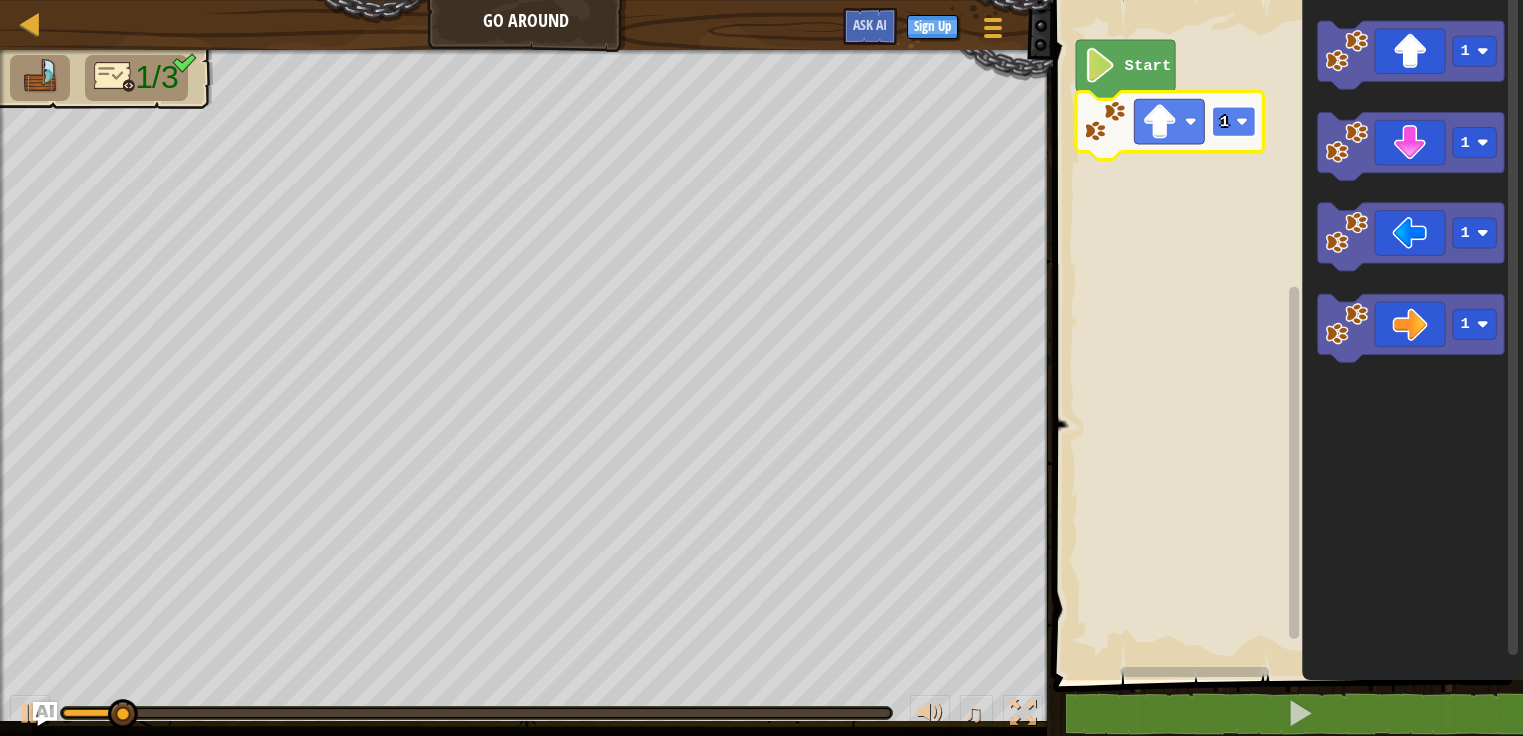
click at [1230, 126] on rect "Blockly Workspace" at bounding box center [1234, 122] width 44 height 30
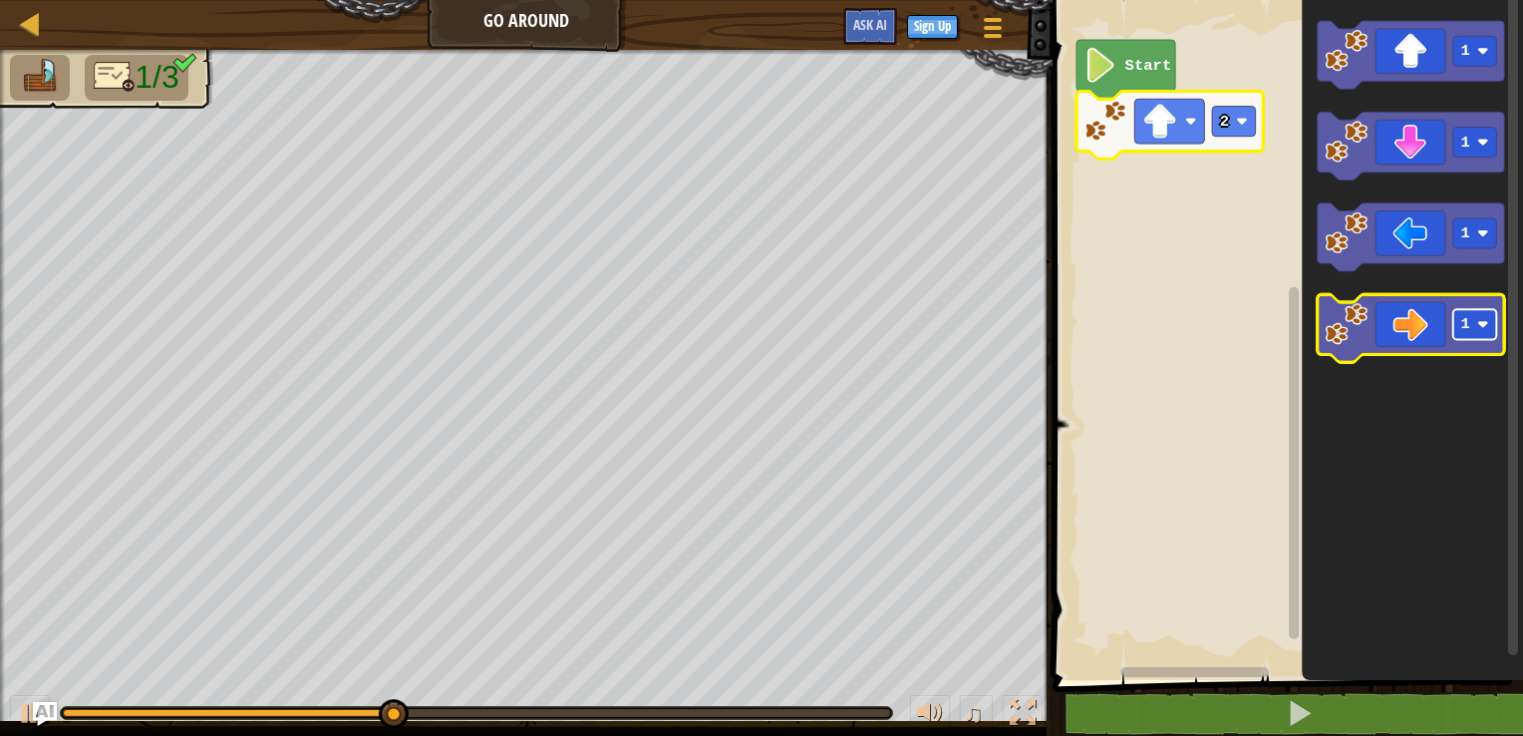
click at [1484, 327] on image "Blockly Workspace" at bounding box center [1483, 325] width 12 height 12
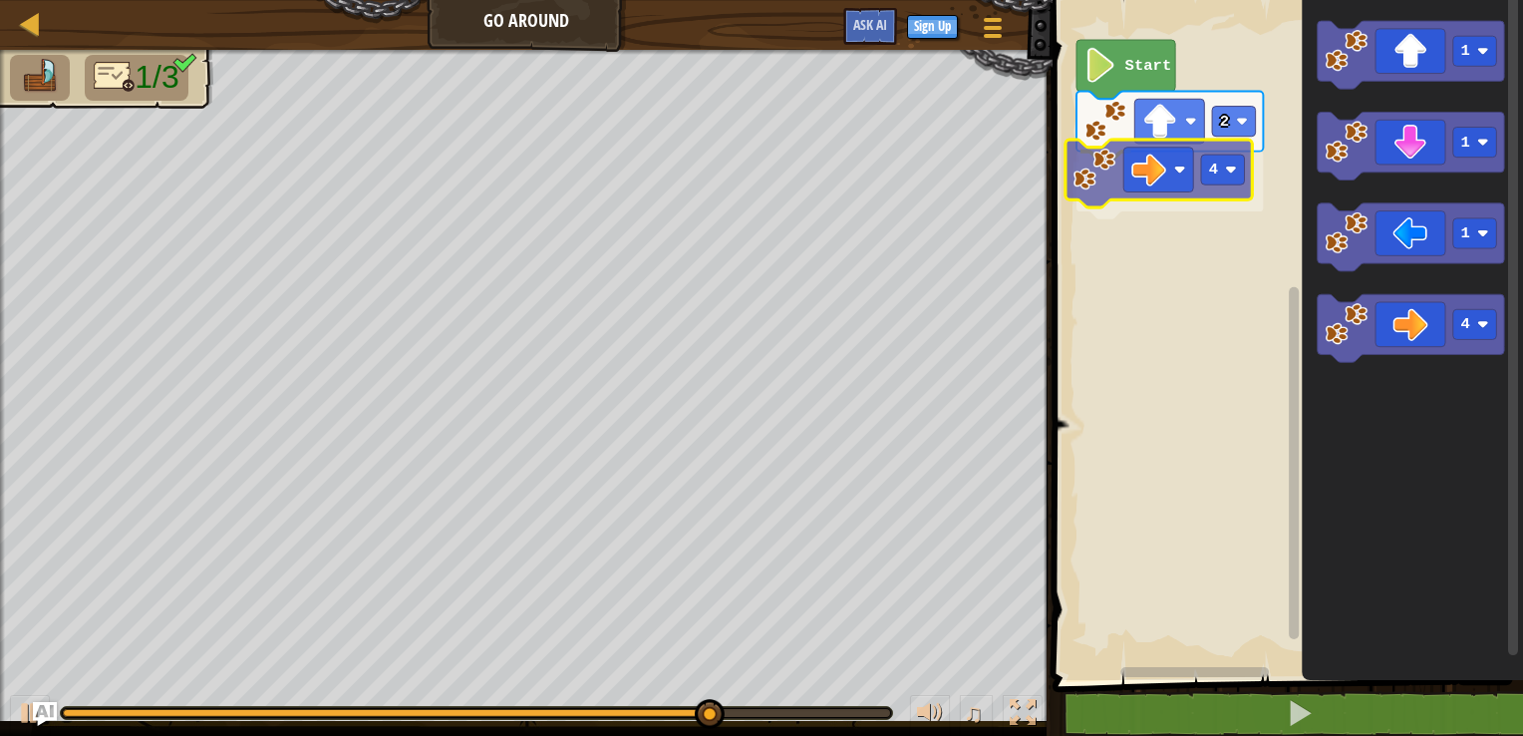
click at [1121, 169] on div "Start 2 4 1 1 1 4 4" at bounding box center [1285, 335] width 477 height 690
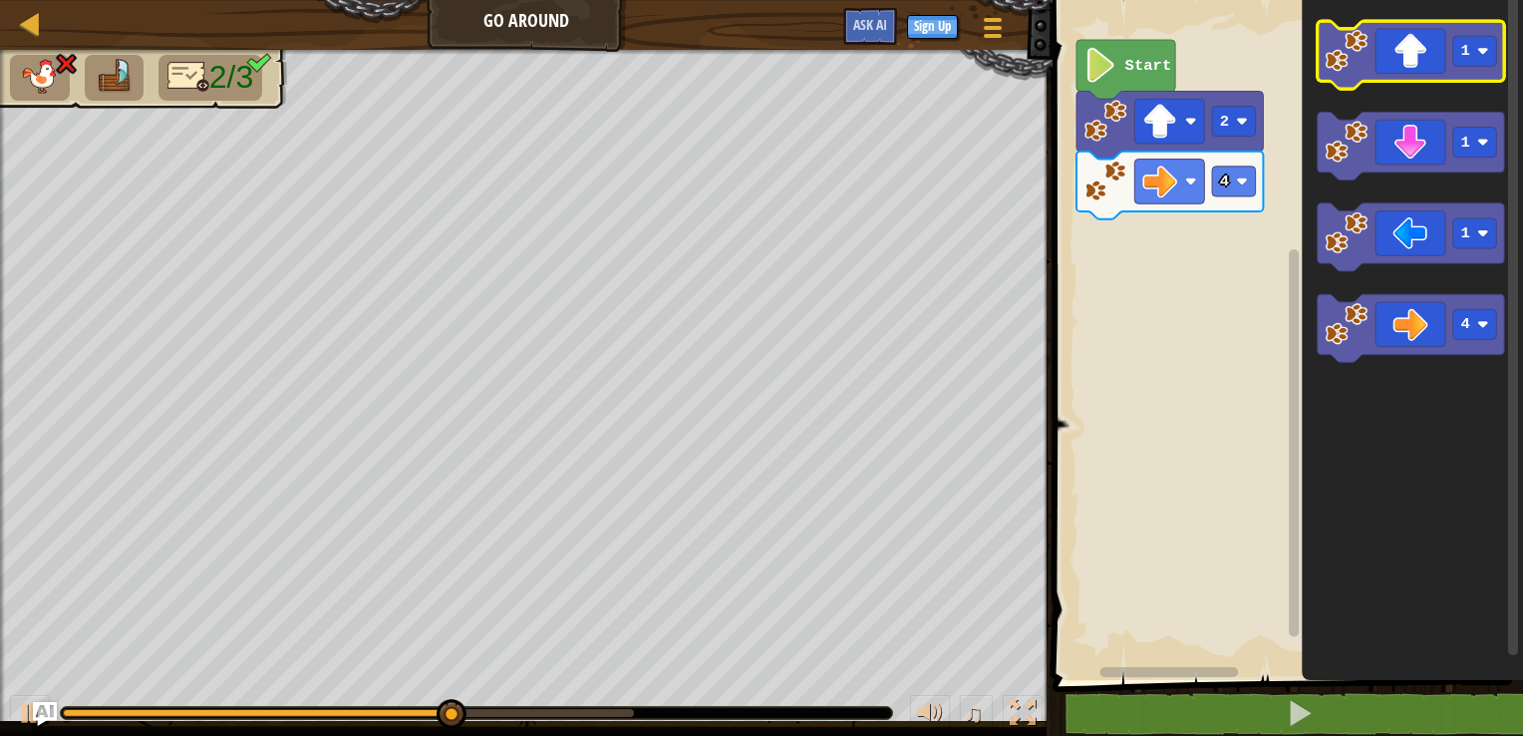
click at [1426, 87] on rect "Blockly Workspace" at bounding box center [1411, 55] width 186 height 68
click at [1425, 57] on icon "Blockly Workspace" at bounding box center [1411, 55] width 186 height 68
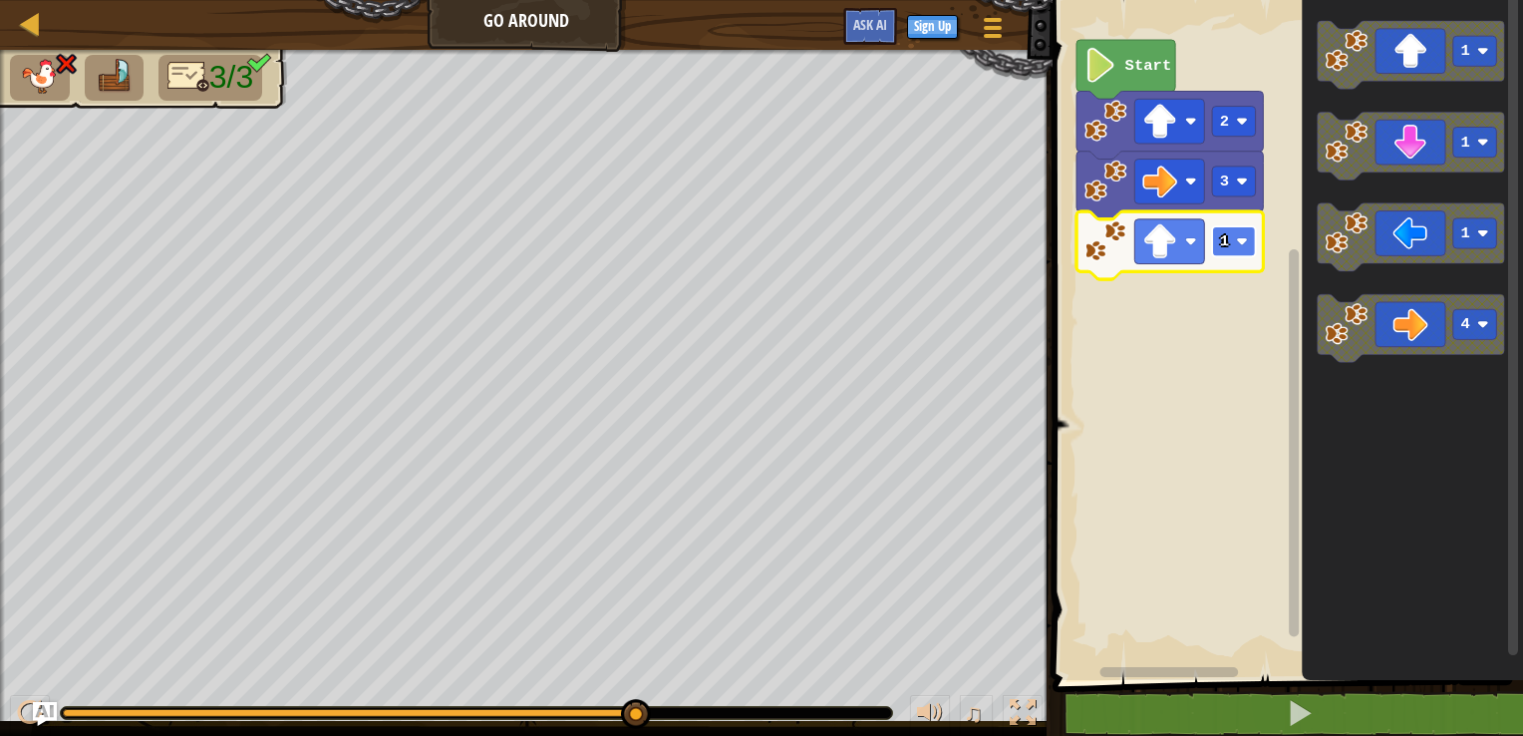
click at [1234, 255] on rect "Blockly Workspace" at bounding box center [1234, 241] width 44 height 30
click at [1145, 252] on image "Blockly Workspace" at bounding box center [1160, 241] width 35 height 35
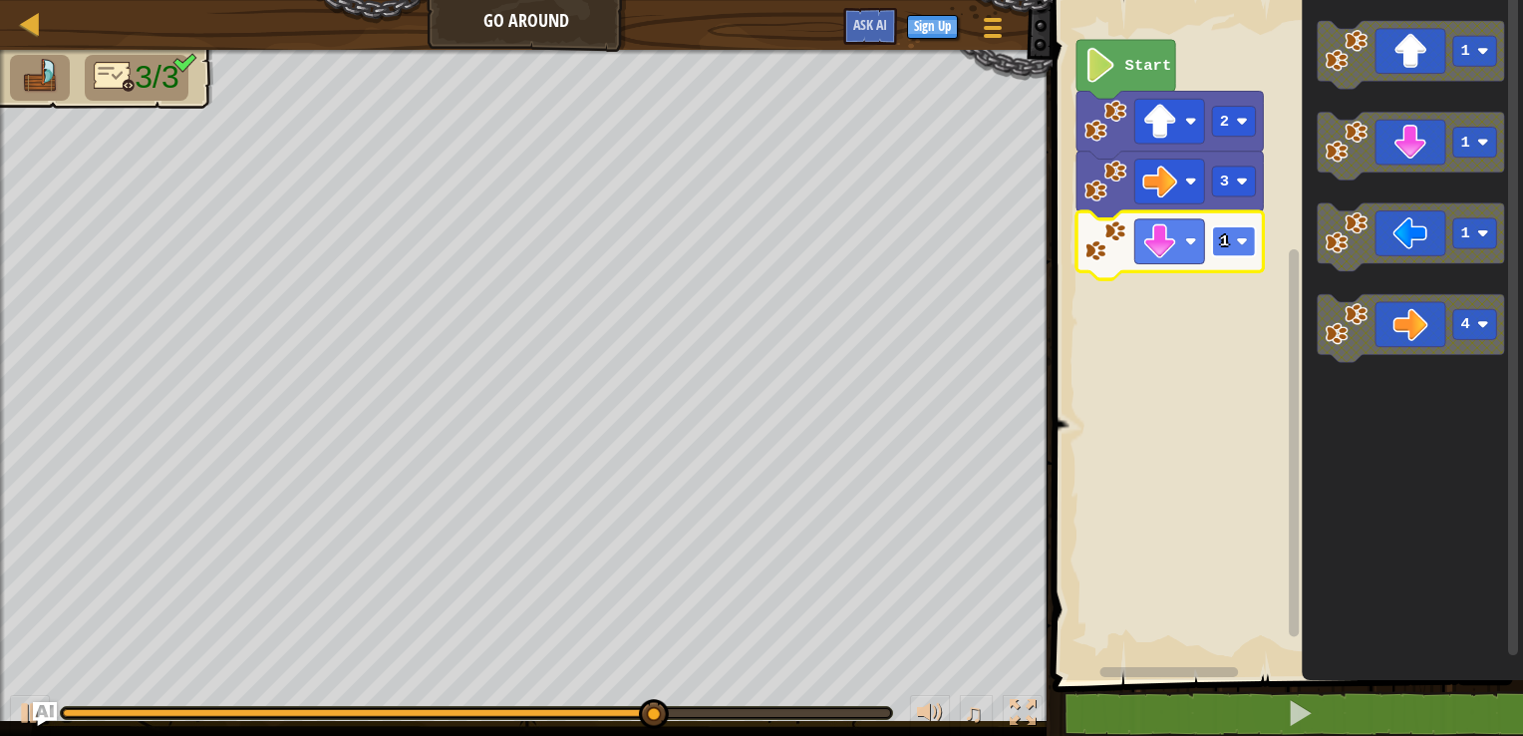
click at [1248, 247] on rect "Blockly Workspace" at bounding box center [1234, 241] width 44 height 30
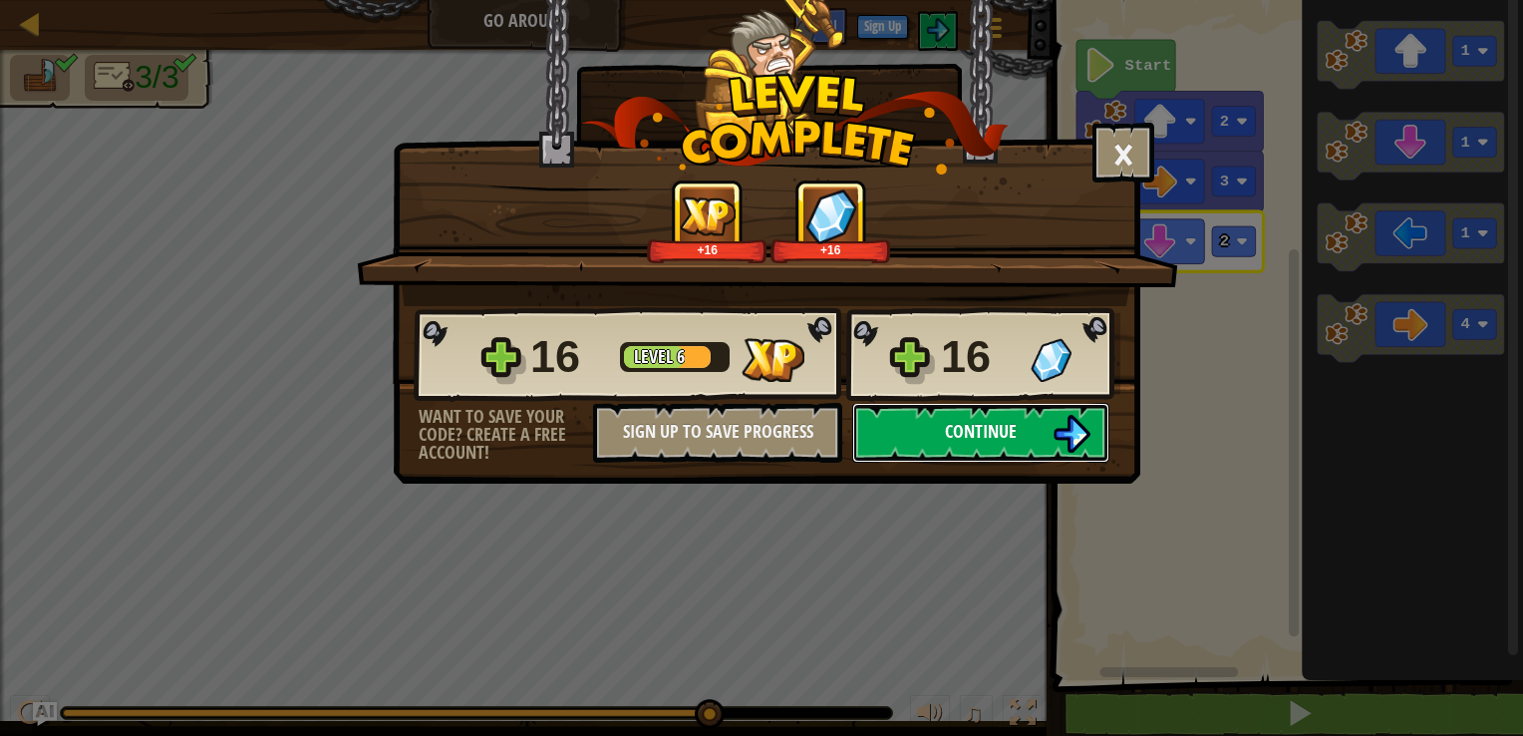
drag, startPoint x: 1062, startPoint y: 420, endPoint x: 1025, endPoint y: 413, distance: 37.5
click at [1025, 413] on button "Continue" at bounding box center [980, 433] width 257 height 60
